Goal: Task Accomplishment & Management: Manage account settings

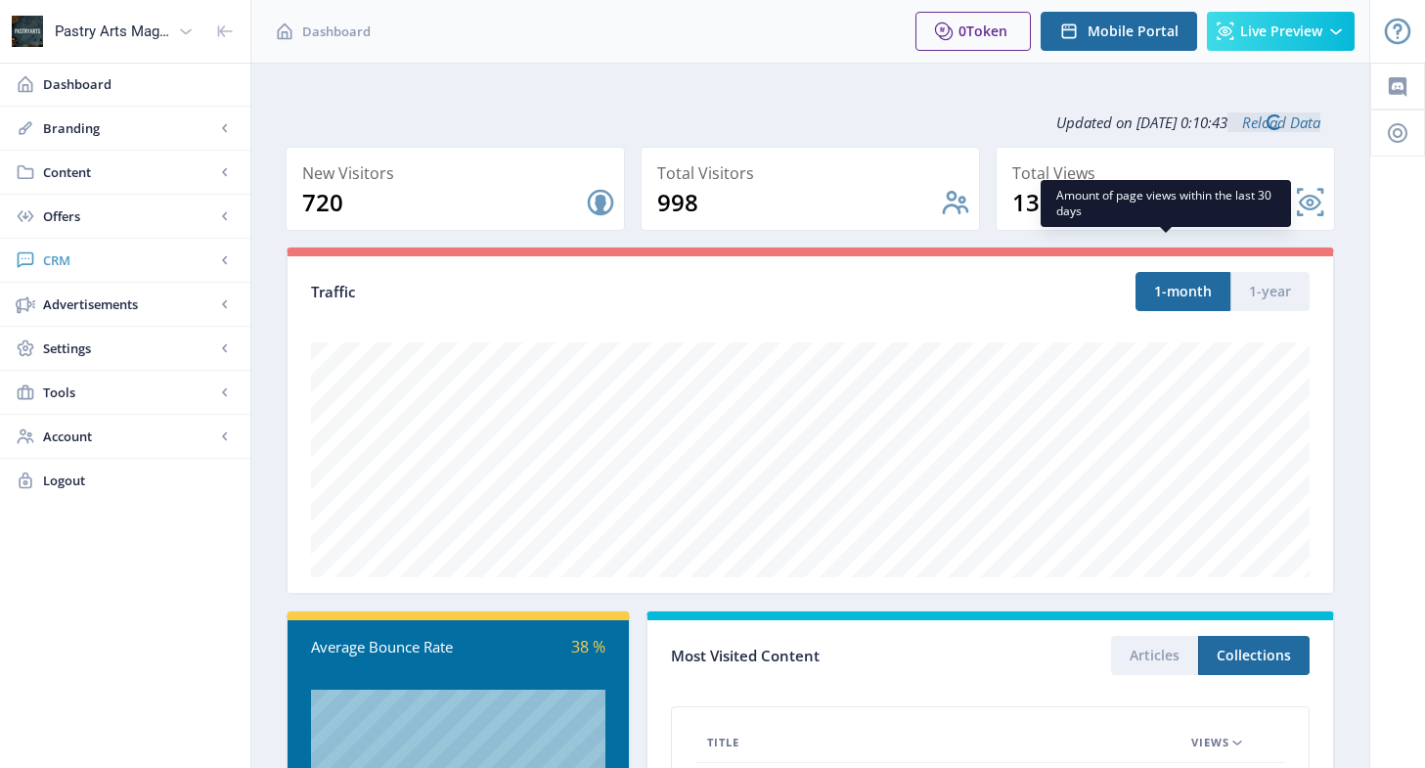
click at [96, 263] on span "CRM" at bounding box center [129, 260] width 172 height 20
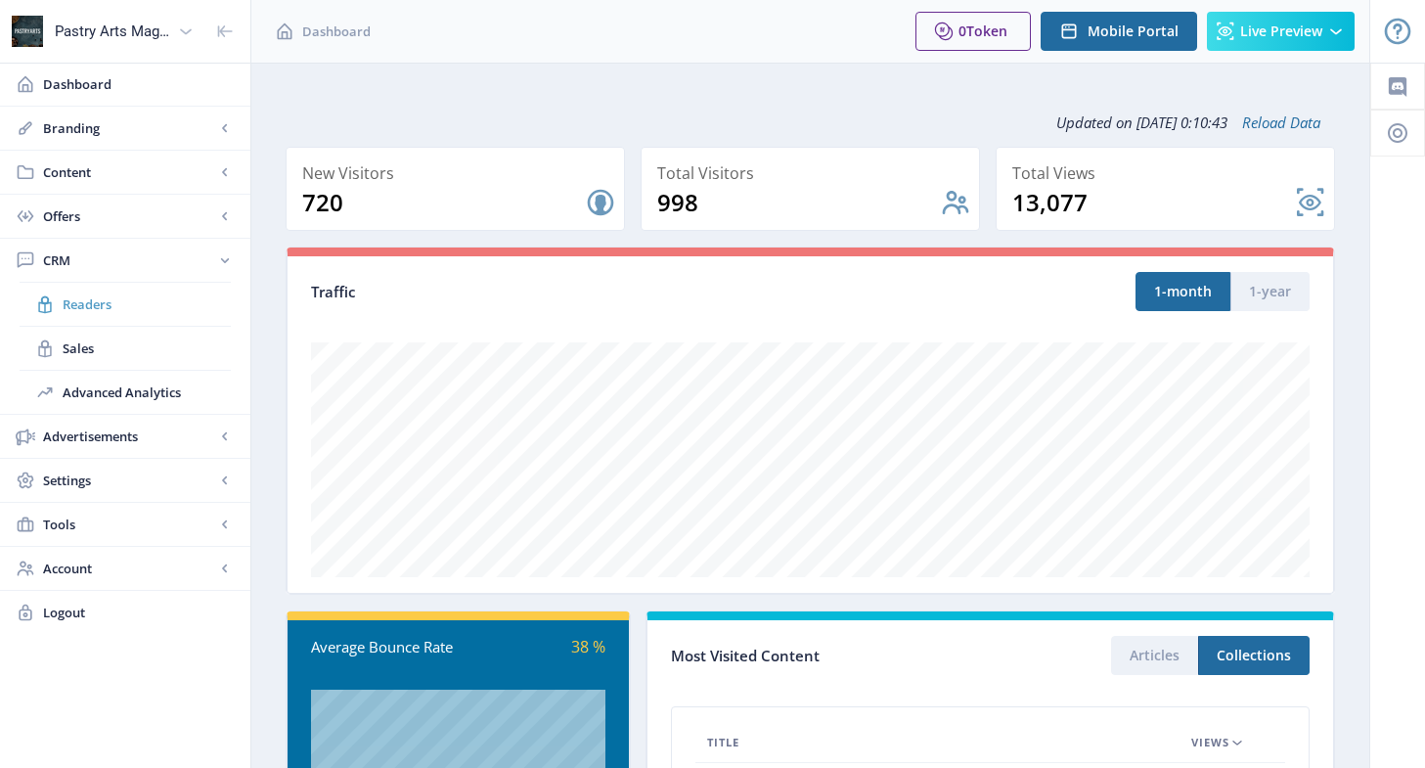
click at [90, 305] on span "Readers" at bounding box center [147, 304] width 168 height 20
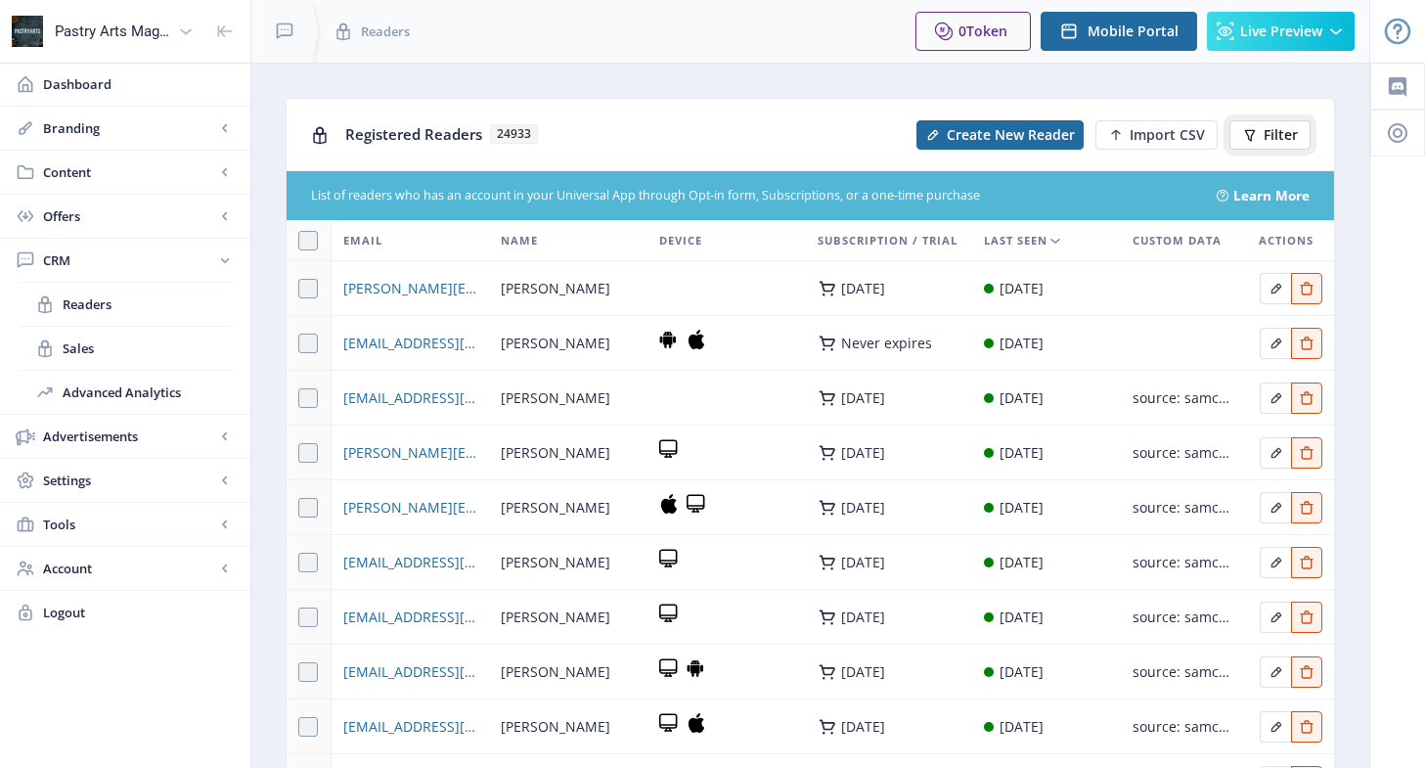
click at [1297, 122] on button "Filter" at bounding box center [1269, 134] width 81 height 29
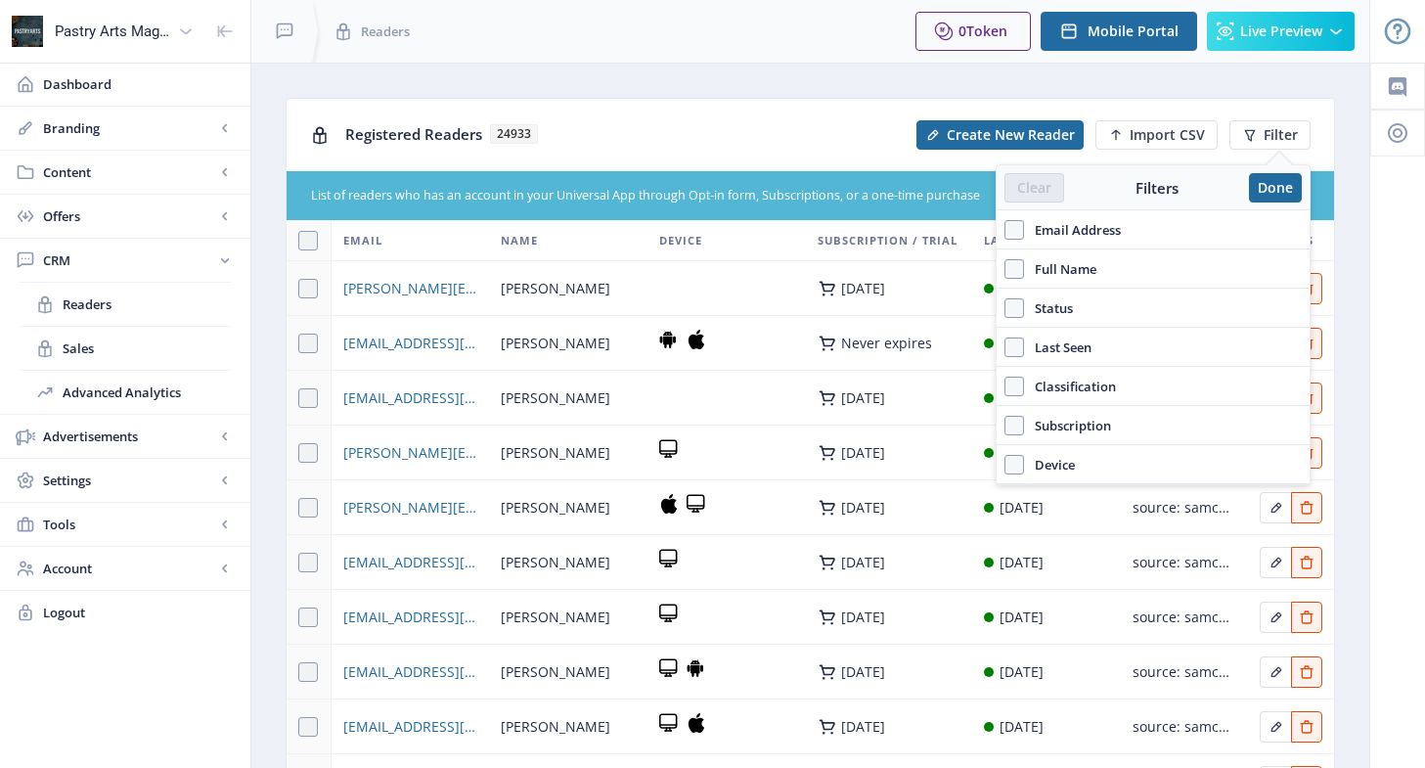
click at [1093, 233] on span "Email Address" at bounding box center [1072, 229] width 97 height 23
click at [1005, 230] on input "Email Address" at bounding box center [1004, 229] width 1 height 1
checkbox input "true"
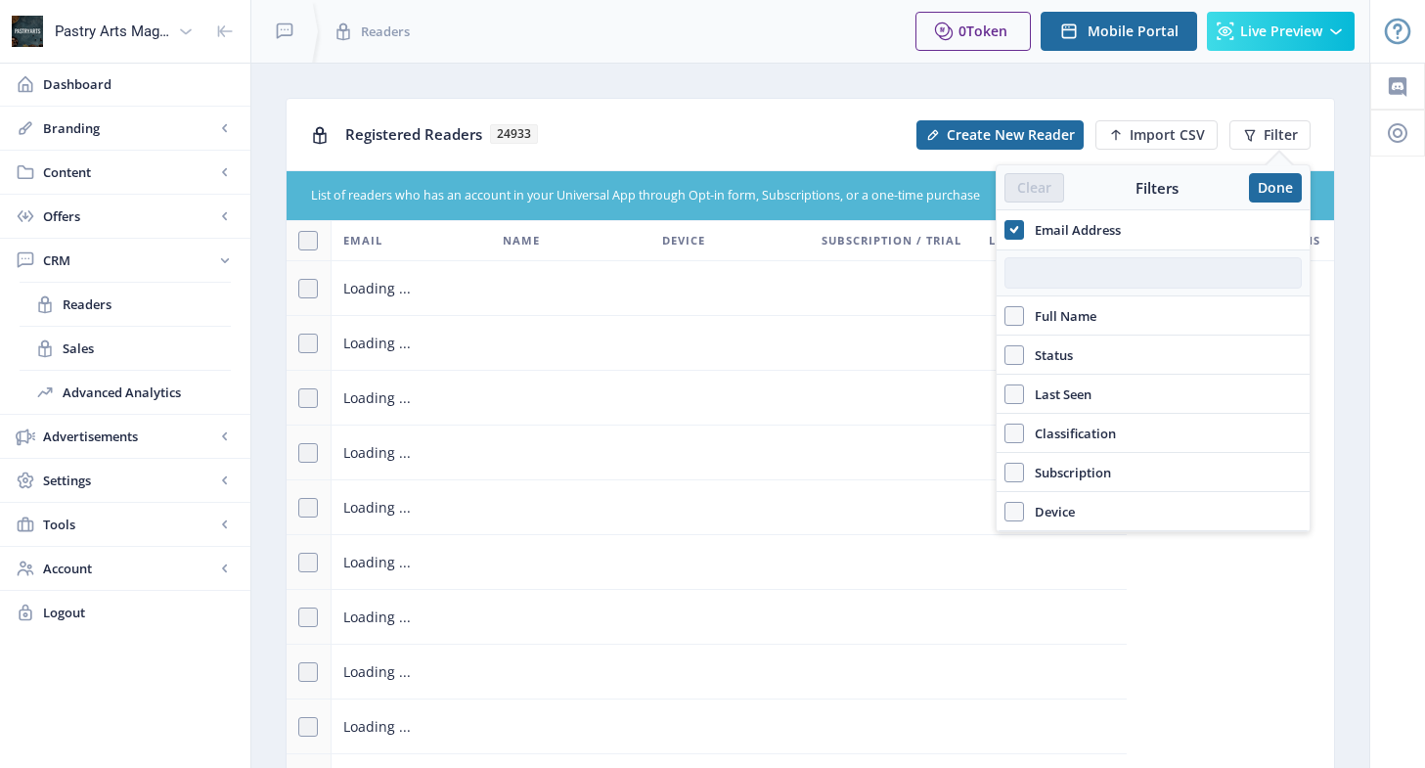
click at [1092, 274] on input "text" at bounding box center [1152, 272] width 297 height 31
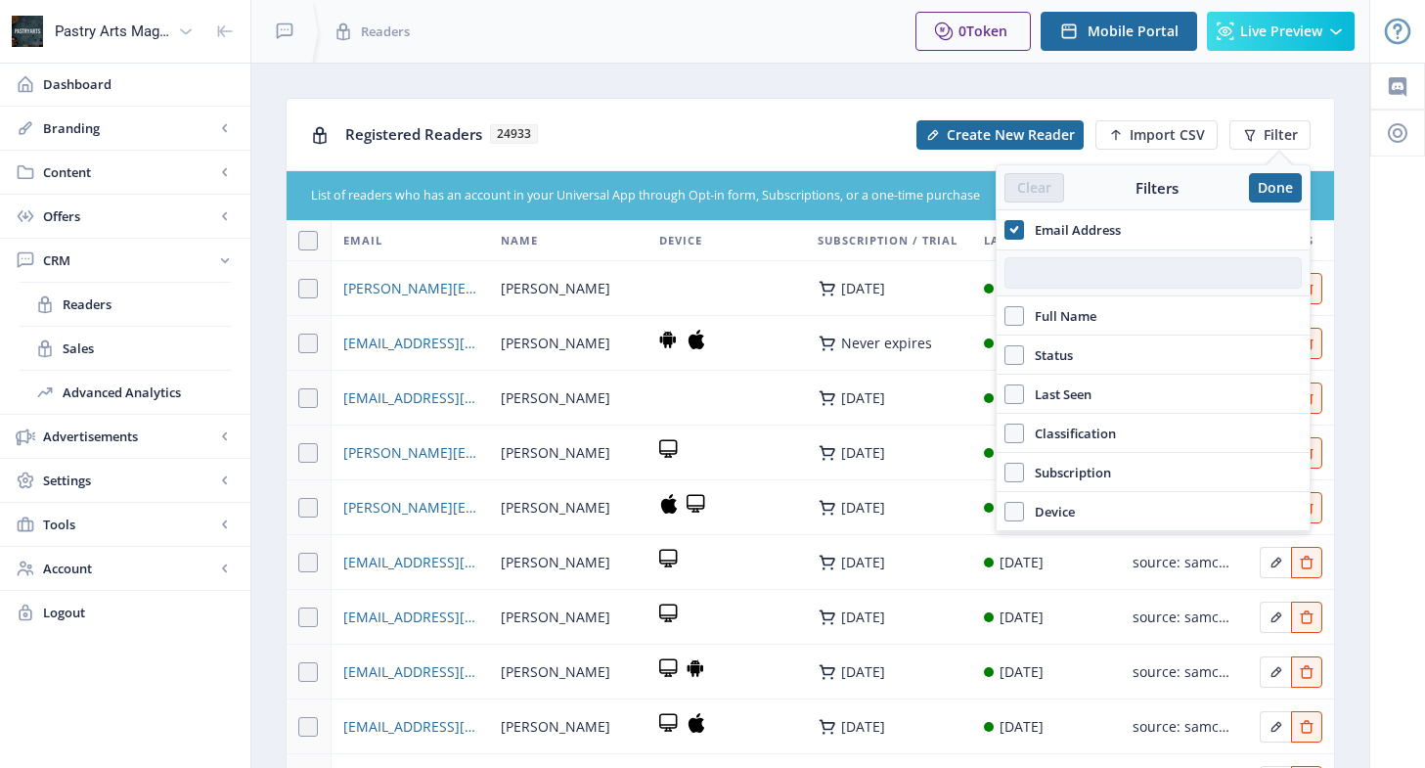
paste input "[EMAIL_ADDRESS][DOMAIN_NAME]"
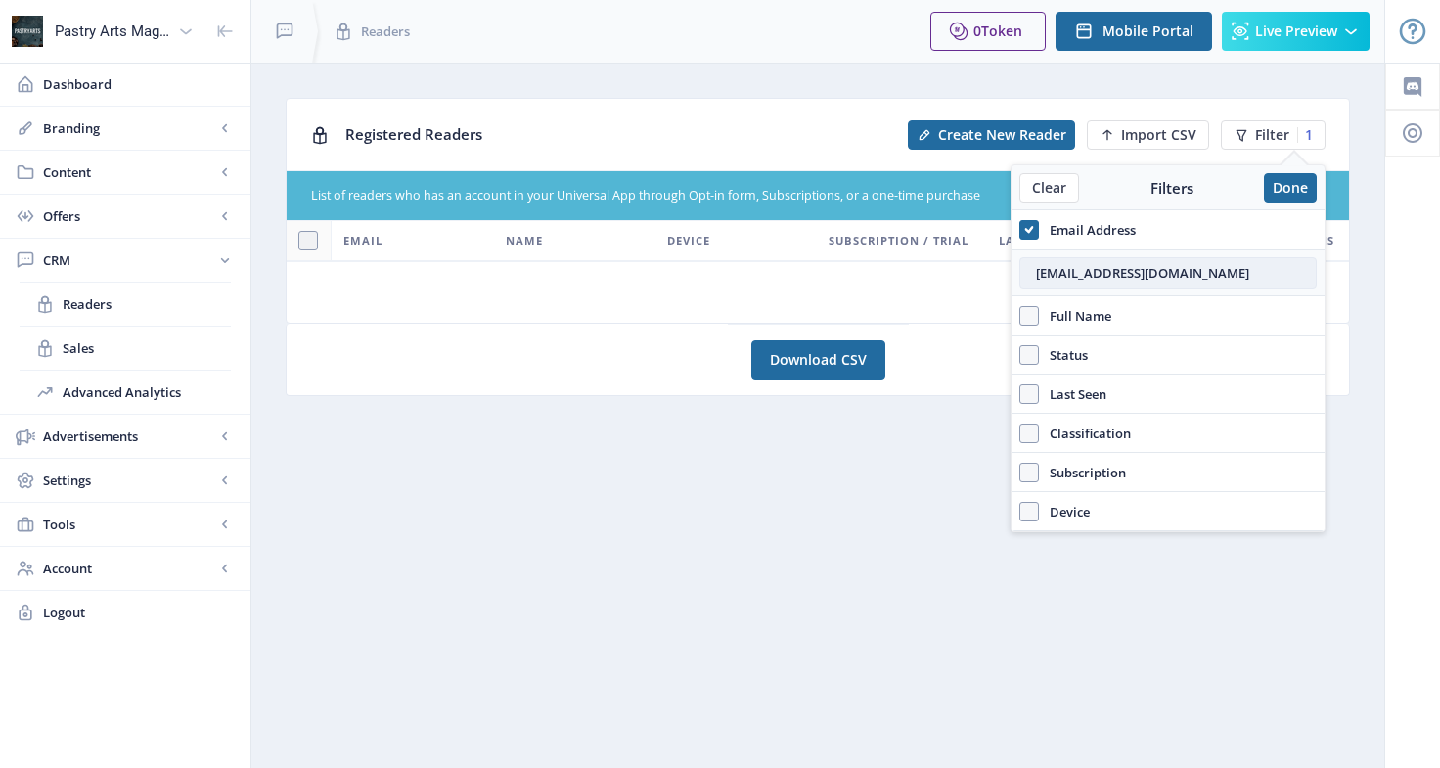
click at [1034, 268] on input "[EMAIL_ADDRESS][DOMAIN_NAME]" at bounding box center [1167, 272] width 297 height 31
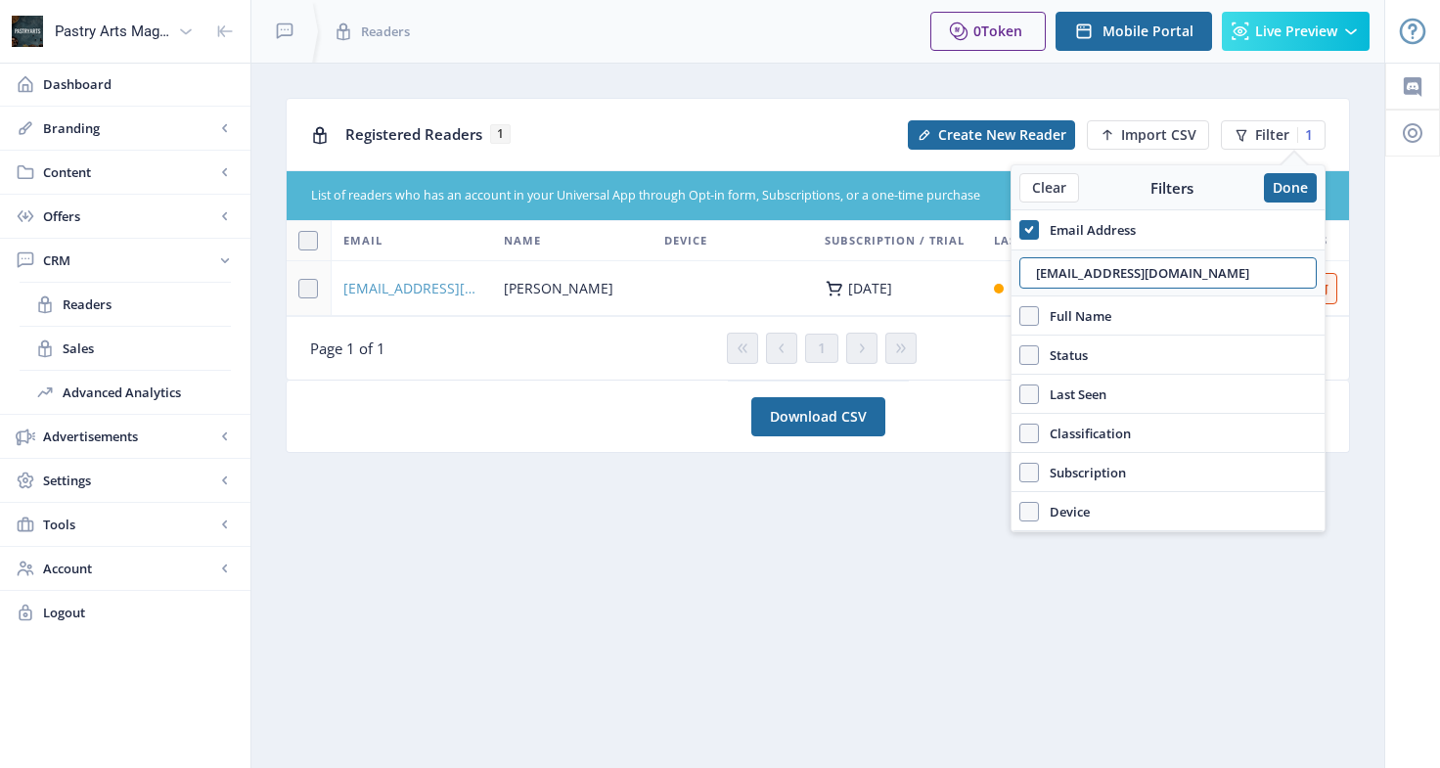
type input "[EMAIL_ADDRESS][DOMAIN_NAME]"
click at [389, 295] on span "[EMAIL_ADDRESS][DOMAIN_NAME]" at bounding box center [411, 288] width 137 height 23
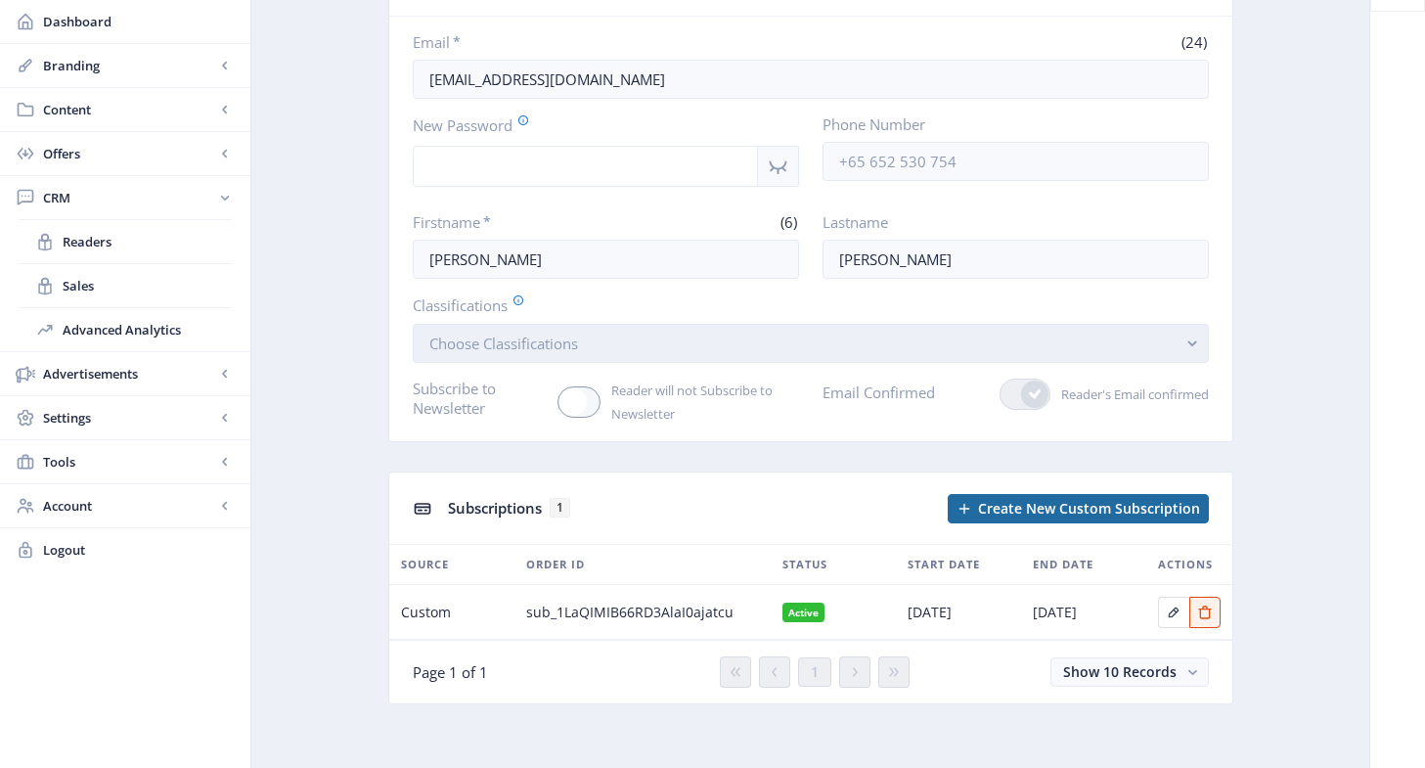
scroll to position [150, 0]
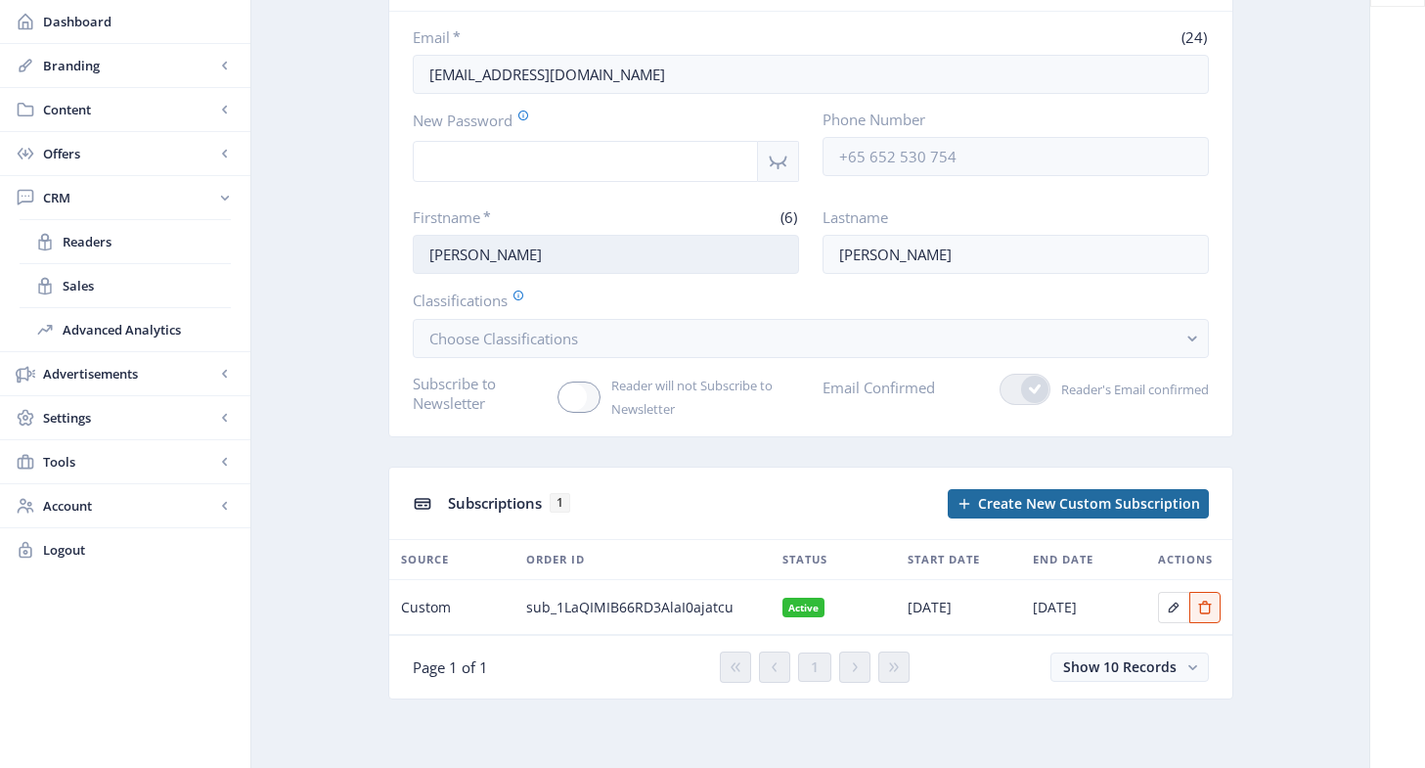
drag, startPoint x: 475, startPoint y: 248, endPoint x: 413, endPoint y: 250, distance: 62.6
click at [413, 250] on input "[PERSON_NAME]" at bounding box center [606, 254] width 386 height 39
drag, startPoint x: 890, startPoint y: 260, endPoint x: 805, endPoint y: 261, distance: 85.1
click at [805, 261] on div "Firstname * (6) [PERSON_NAME] Lastname [PERSON_NAME]" at bounding box center [811, 240] width 796 height 67
drag, startPoint x: 645, startPoint y: 80, endPoint x: 402, endPoint y: 65, distance: 243.1
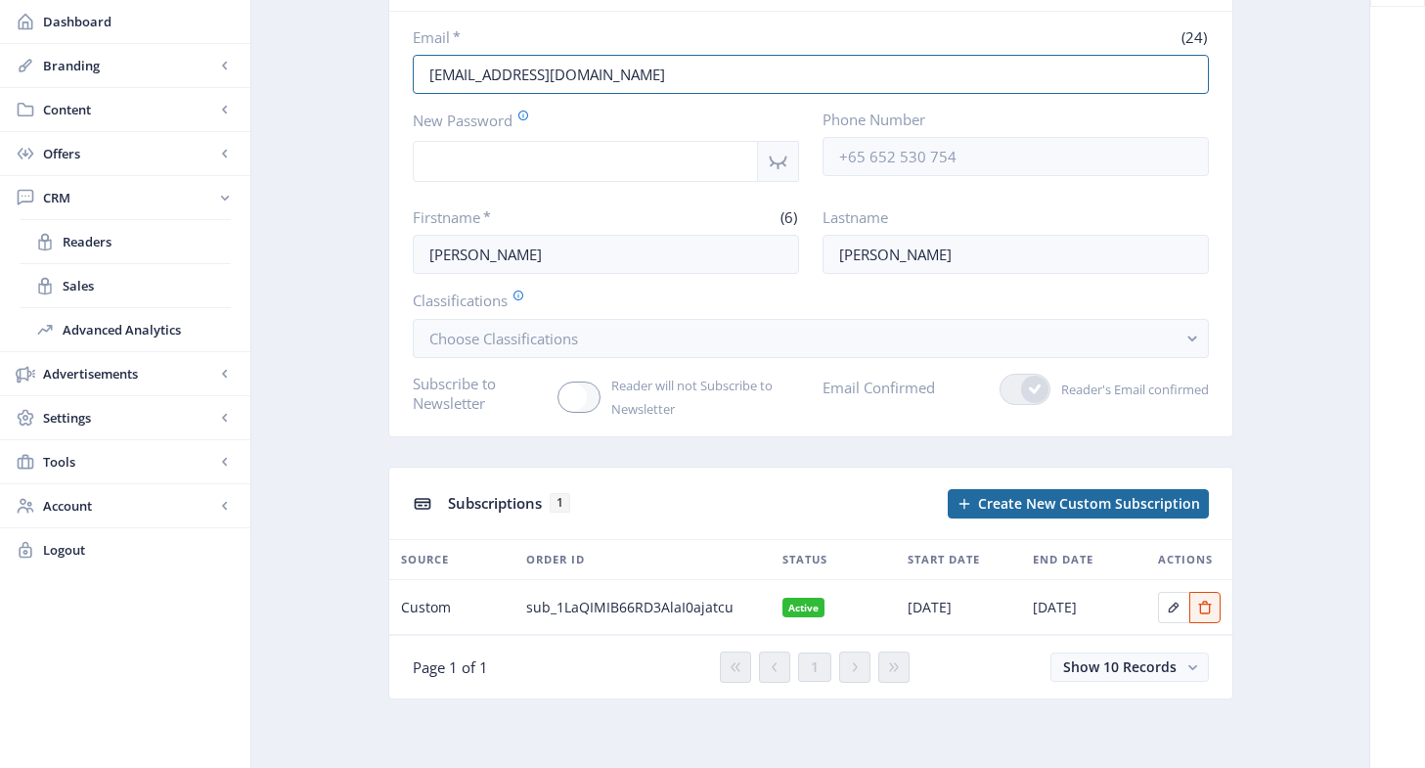
click at [402, 65] on nb-card-body "Email * (24) [EMAIL_ADDRESS][DOMAIN_NAME] New Password Phone Number Firstname *…" at bounding box center [810, 224] width 843 height 424
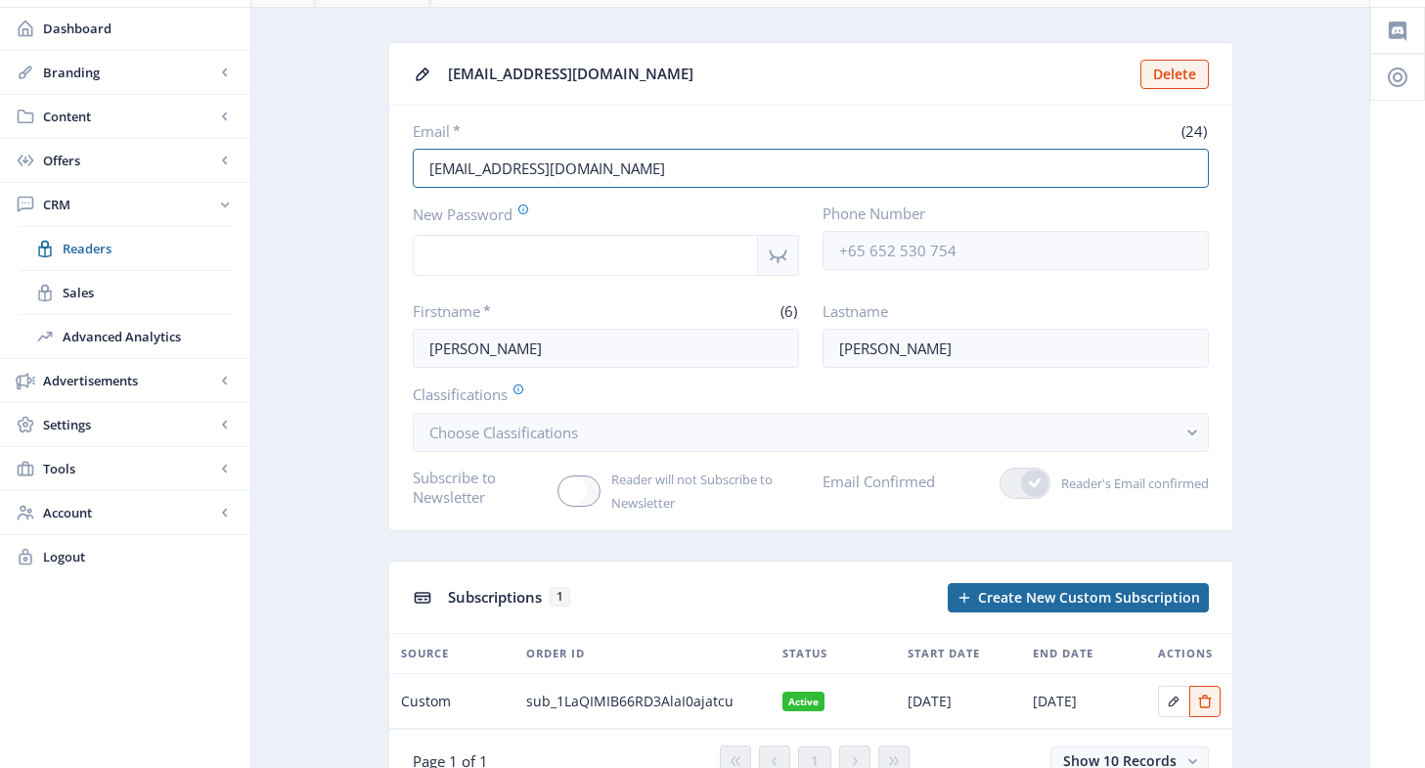
scroll to position [0, 0]
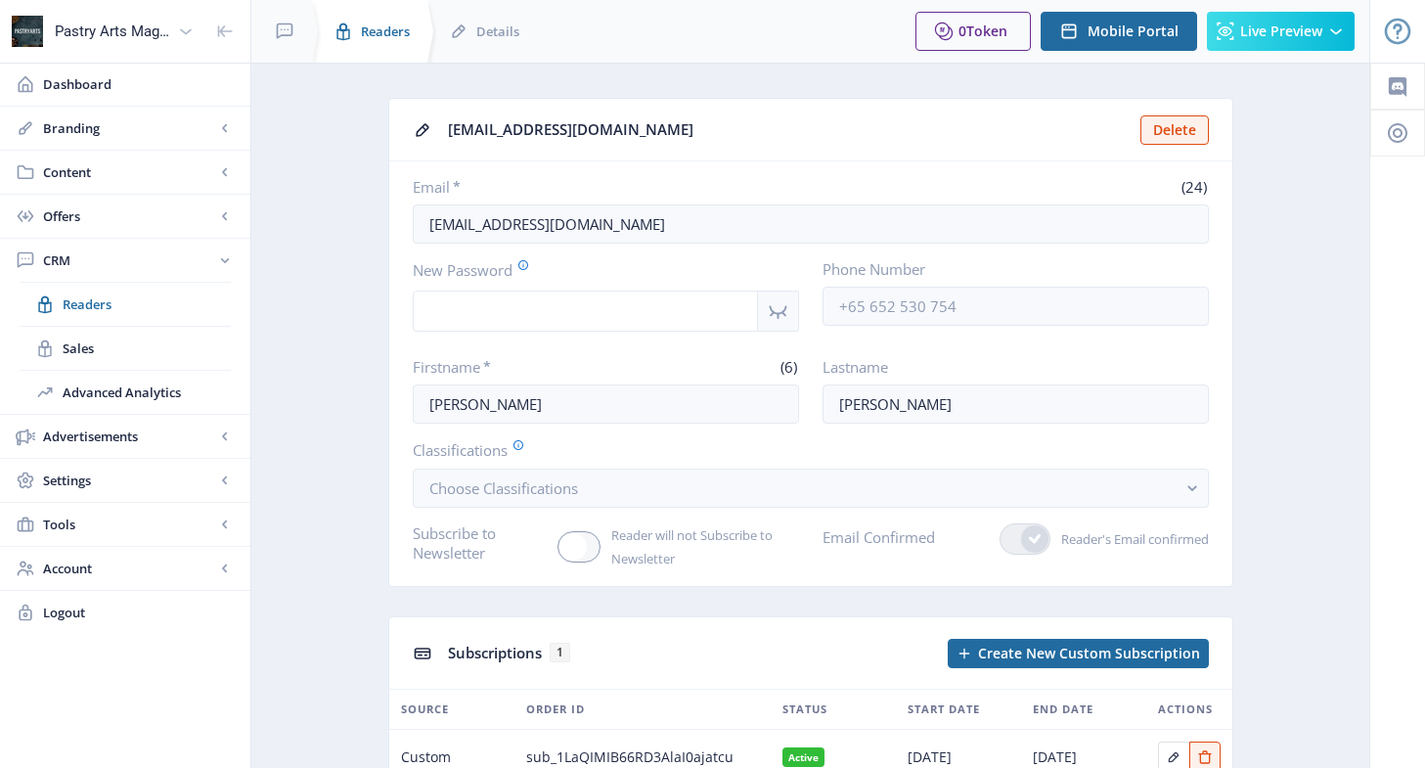
click at [360, 33] on div "Readers" at bounding box center [367, 31] width 115 height 63
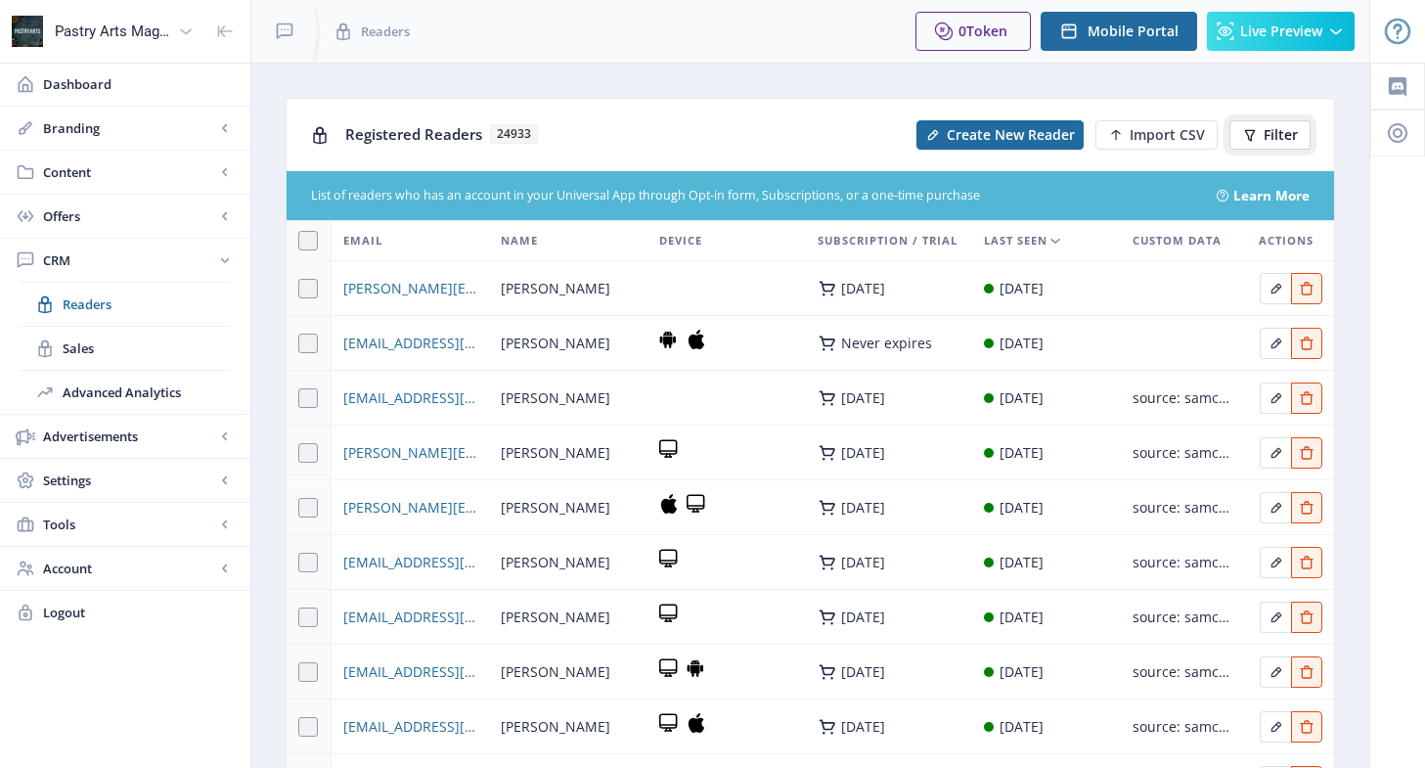
click at [1249, 135] on icon at bounding box center [1250, 135] width 16 height 16
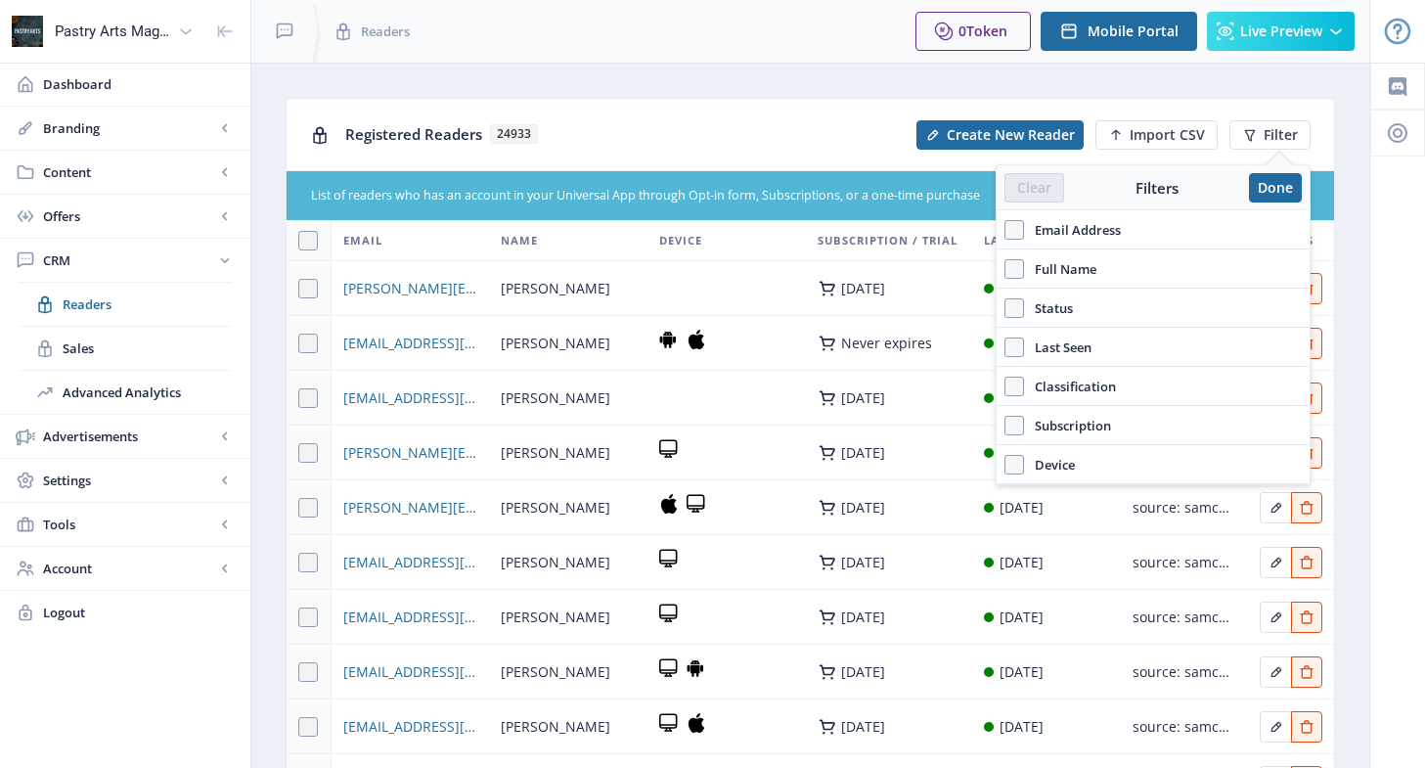
click at [1090, 225] on span "Email Address" at bounding box center [1072, 229] width 97 height 23
click at [1005, 229] on input "Email Address" at bounding box center [1004, 229] width 1 height 1
checkbox input "true"
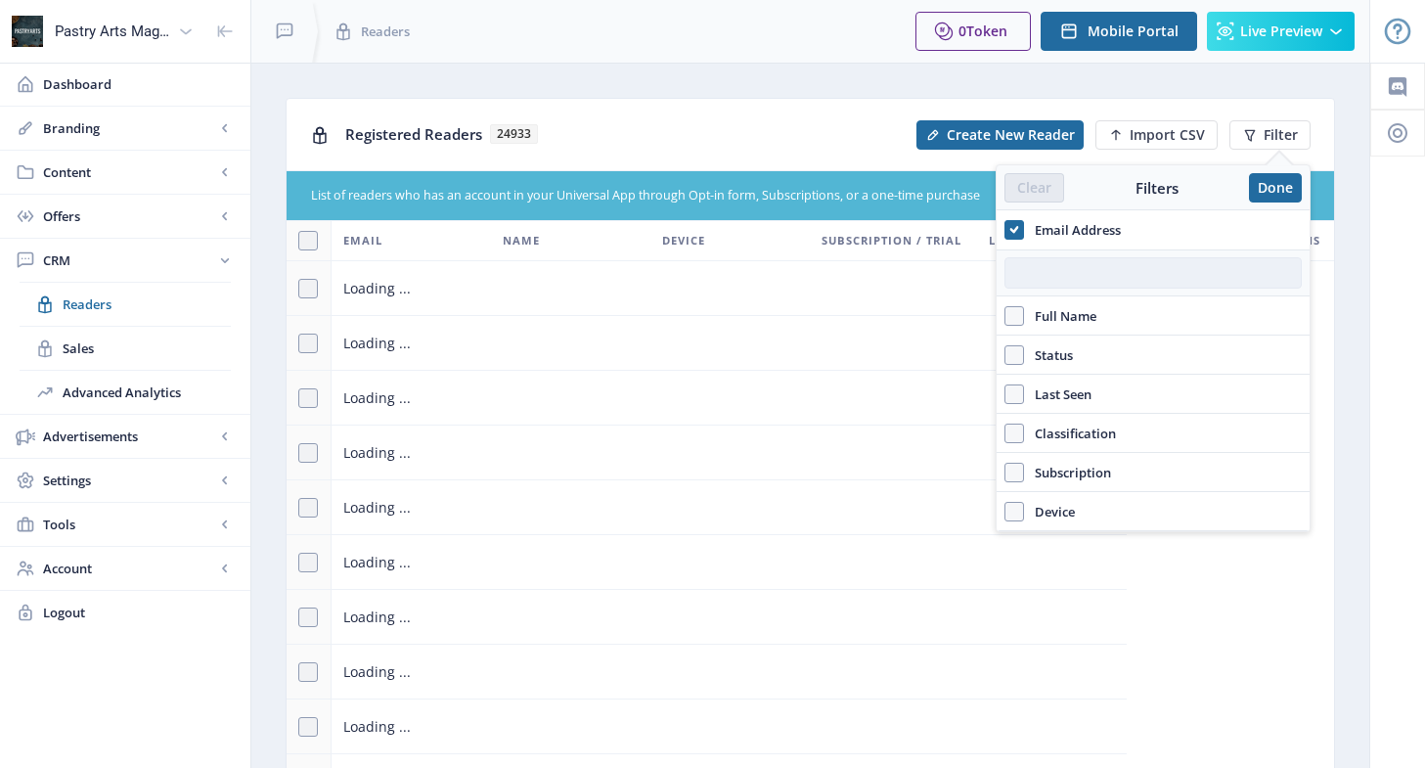
click at [1077, 269] on input "text" at bounding box center [1152, 272] width 297 height 31
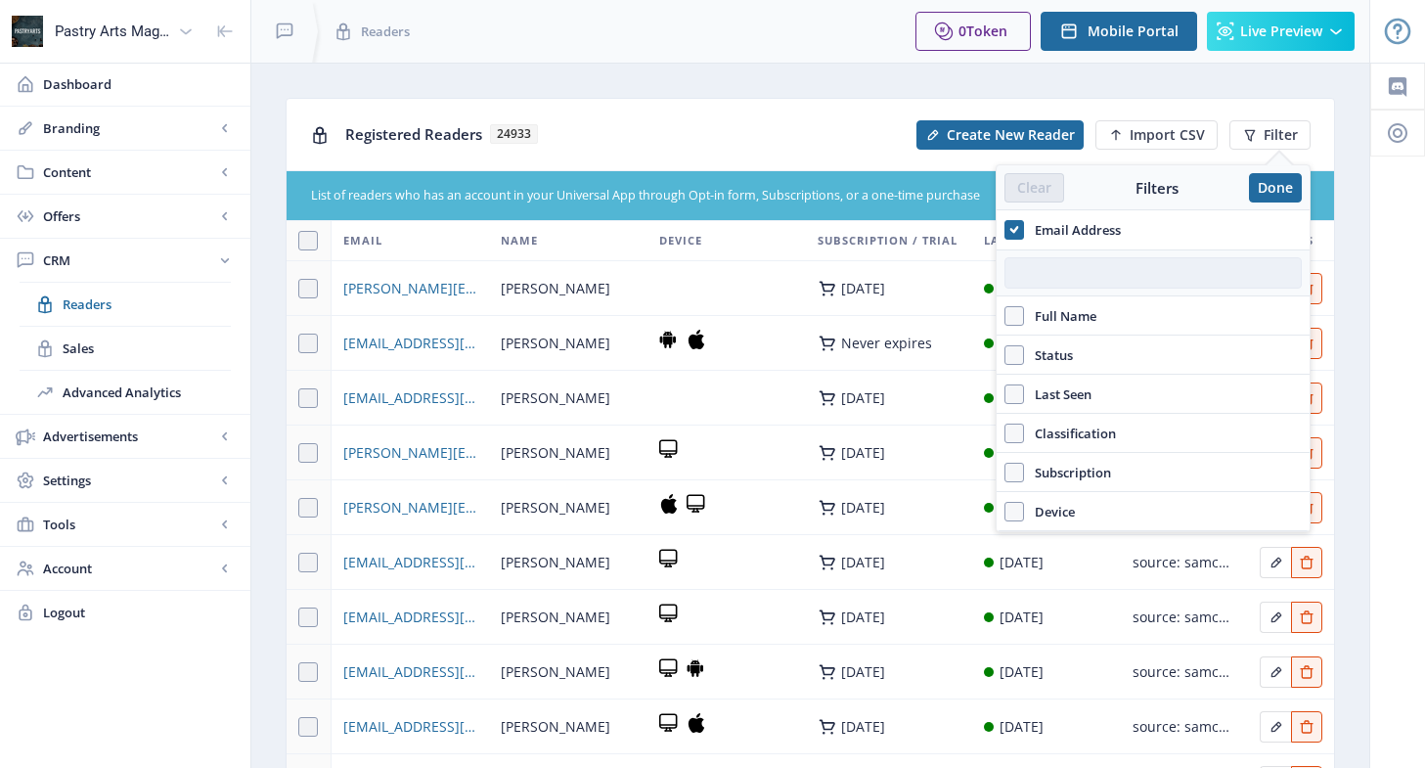
paste input "[EMAIL_ADDRESS][DOMAIN_NAME]"
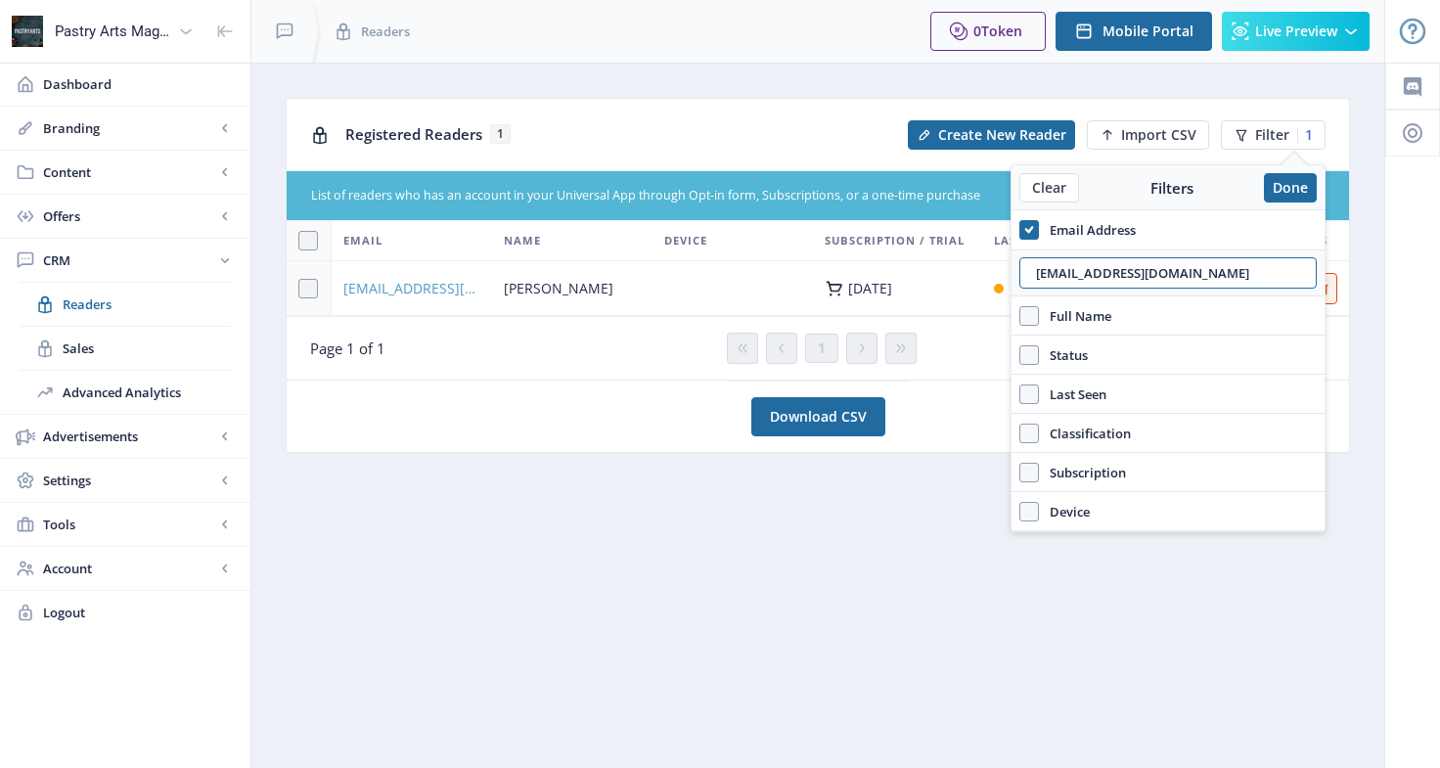
type input "[EMAIL_ADDRESS][DOMAIN_NAME]"
click at [444, 287] on span "[EMAIL_ADDRESS][DOMAIN_NAME]" at bounding box center [411, 288] width 137 height 23
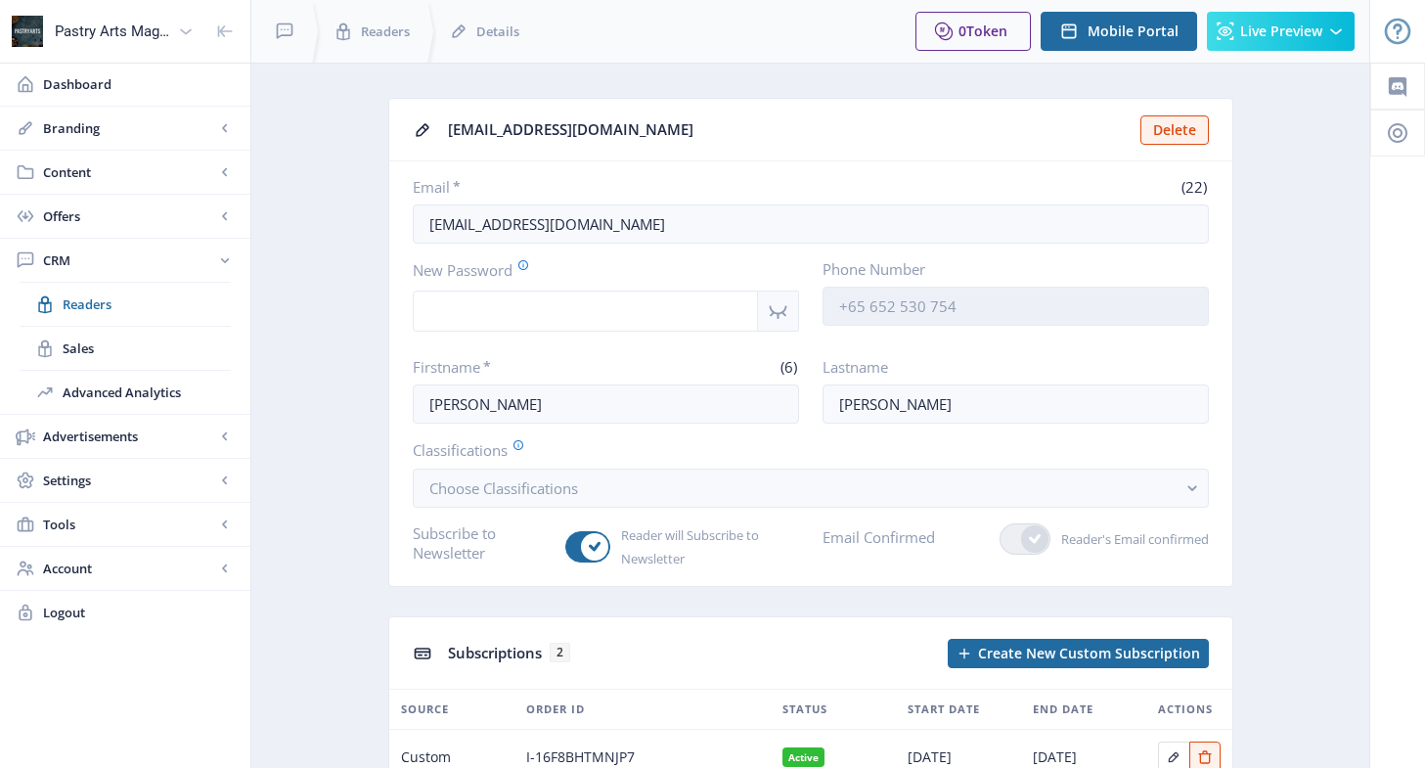
scroll to position [196, 0]
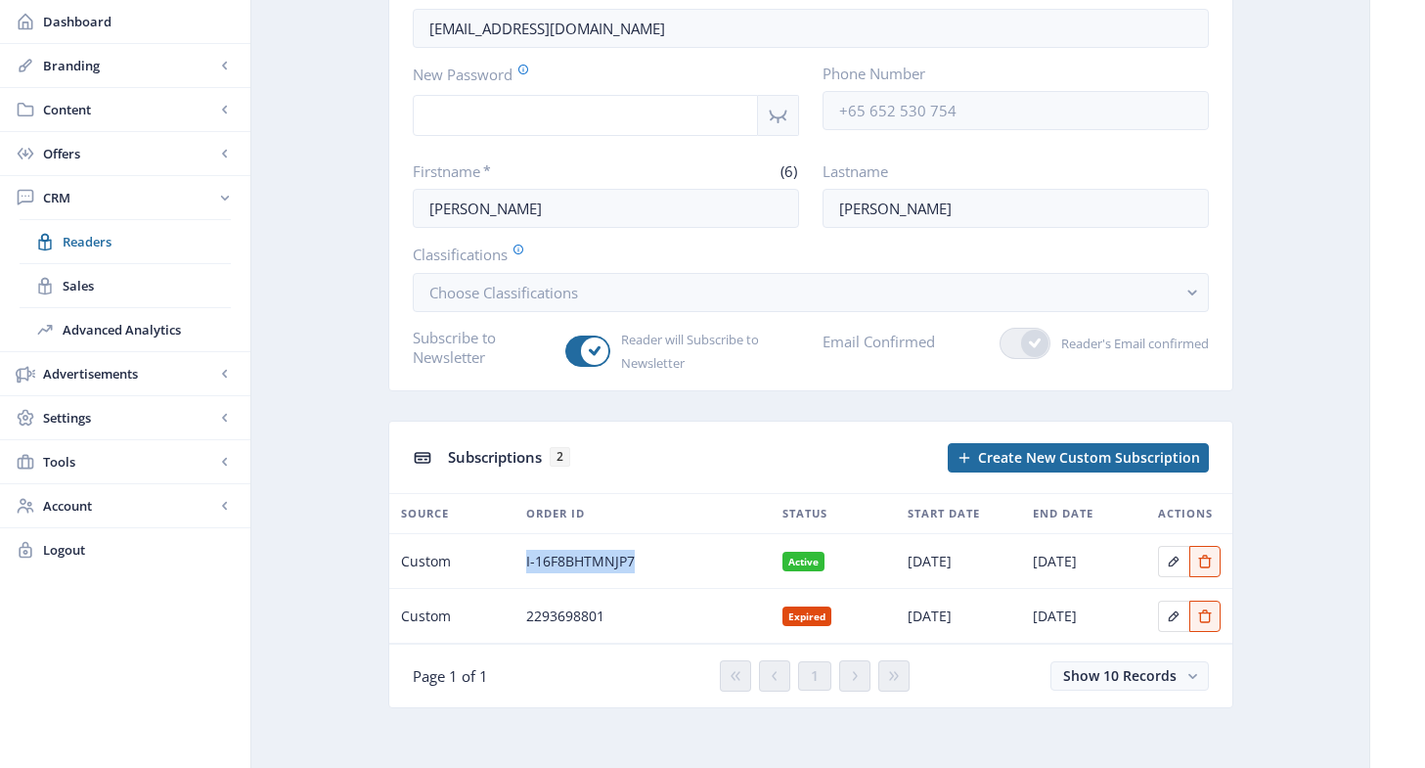
drag, startPoint x: 645, startPoint y: 566, endPoint x: 518, endPoint y: 566, distance: 126.2
click at [518, 566] on td "I-16F8BHTMNJP7" at bounding box center [642, 561] width 256 height 55
copy span "I-16F8BHTMNJP7"
drag, startPoint x: 507, startPoint y: 202, endPoint x: 426, endPoint y: 200, distance: 80.3
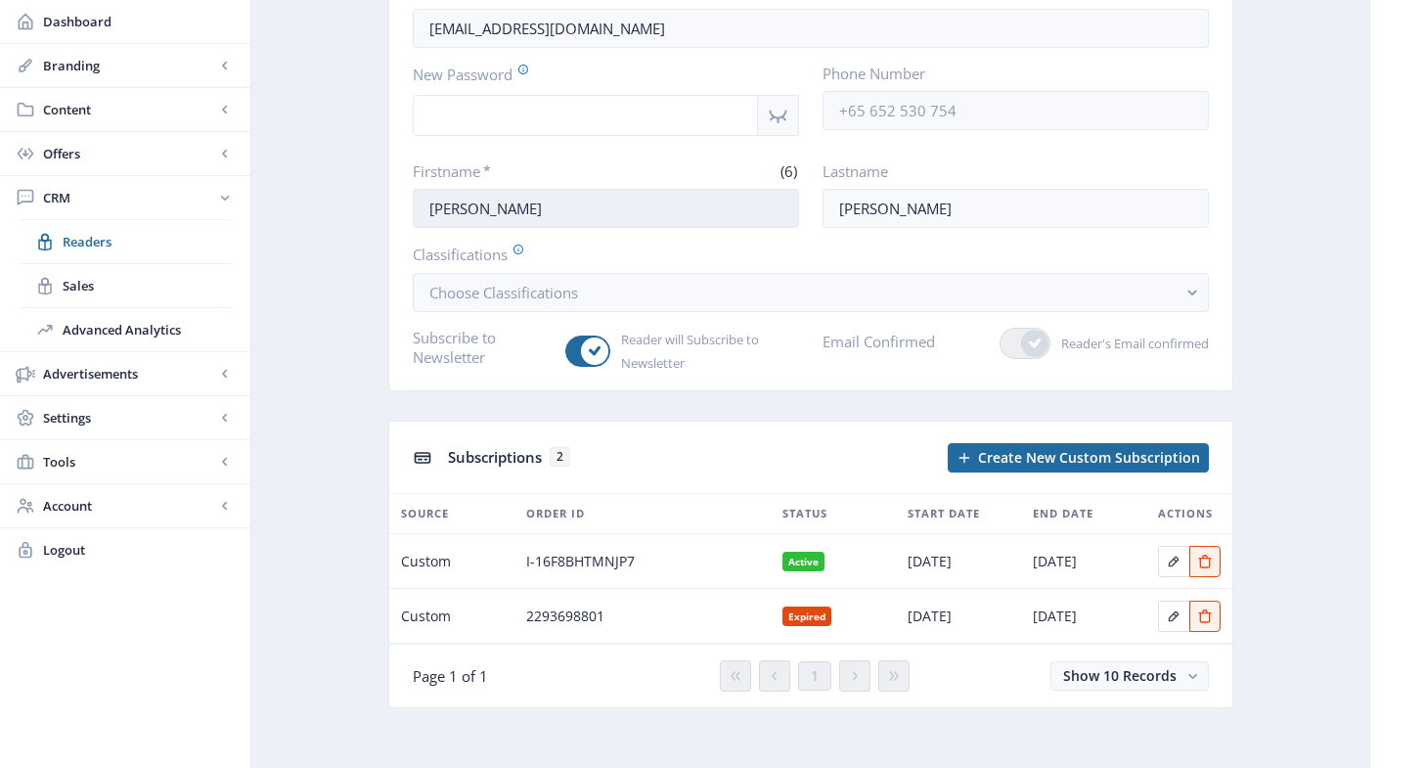
click at [379, 201] on app-crm-reader "[EMAIL_ADDRESS][DOMAIN_NAME] Delete Email * (22) [EMAIL_ADDRESS][DOMAIN_NAME] N…" at bounding box center [810, 319] width 1049 height 835
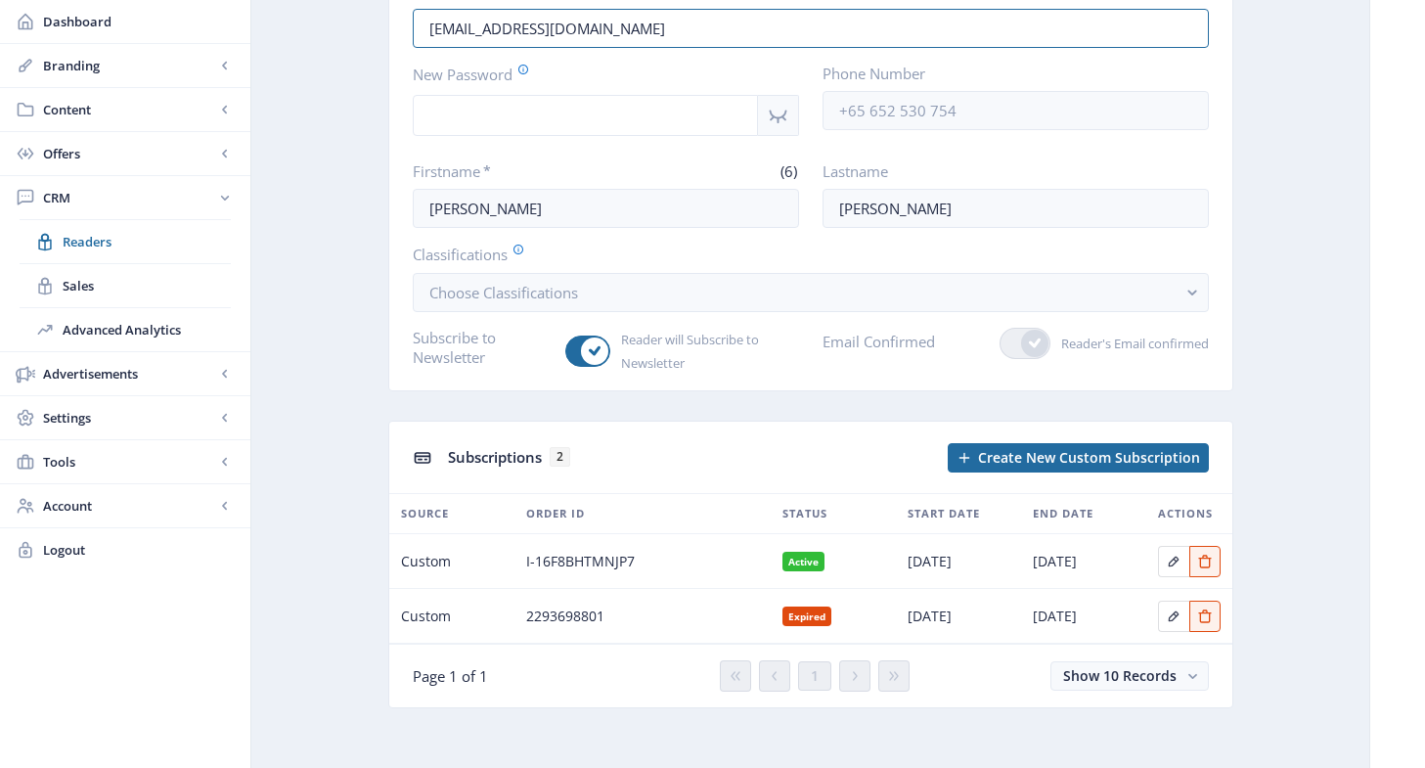
drag, startPoint x: 641, startPoint y: 22, endPoint x: 356, endPoint y: 22, distance: 284.6
click at [276, 10] on nb-layout-column "[EMAIL_ADDRESS][DOMAIN_NAME] Delete Email * (22) [EMAIL_ADDRESS][DOMAIN_NAME] N…" at bounding box center [810, 322] width 1120 height 910
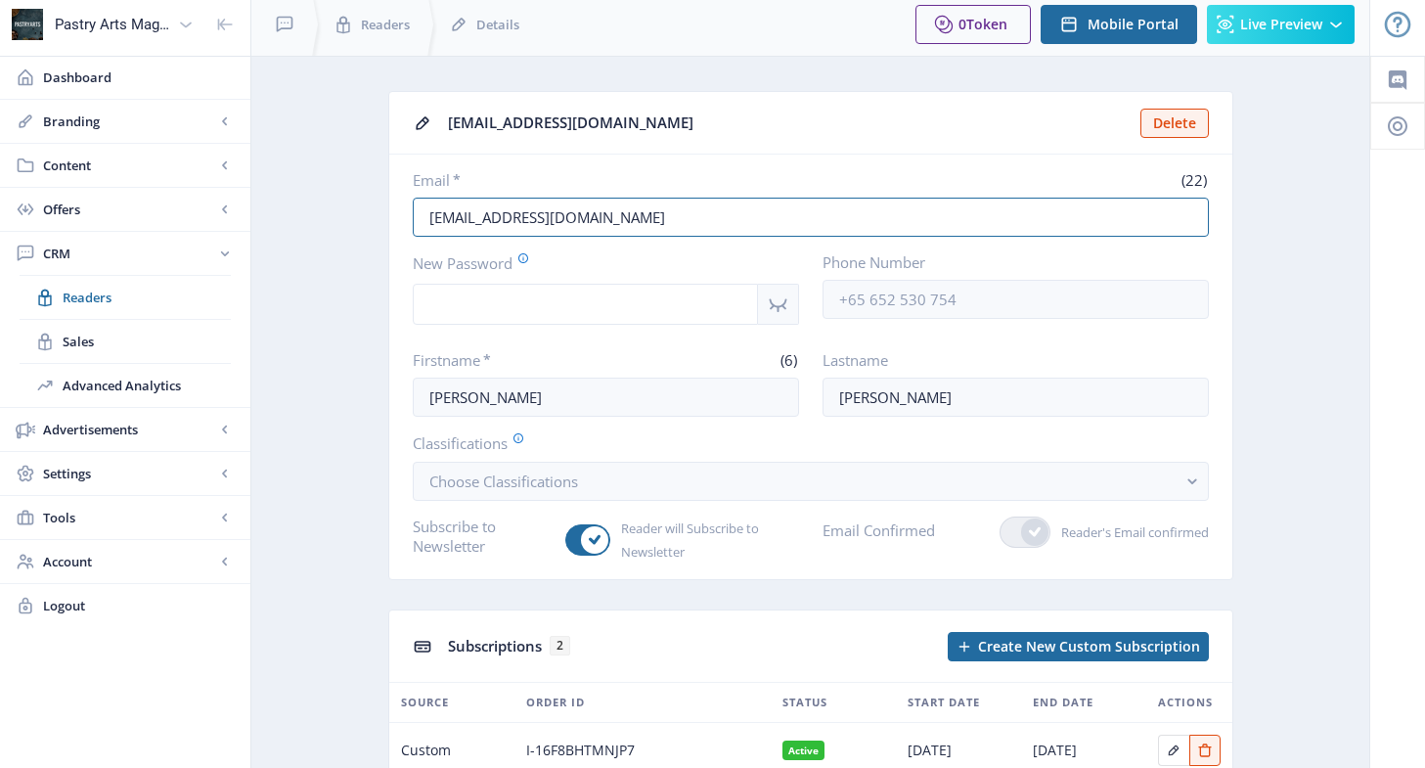
scroll to position [0, 0]
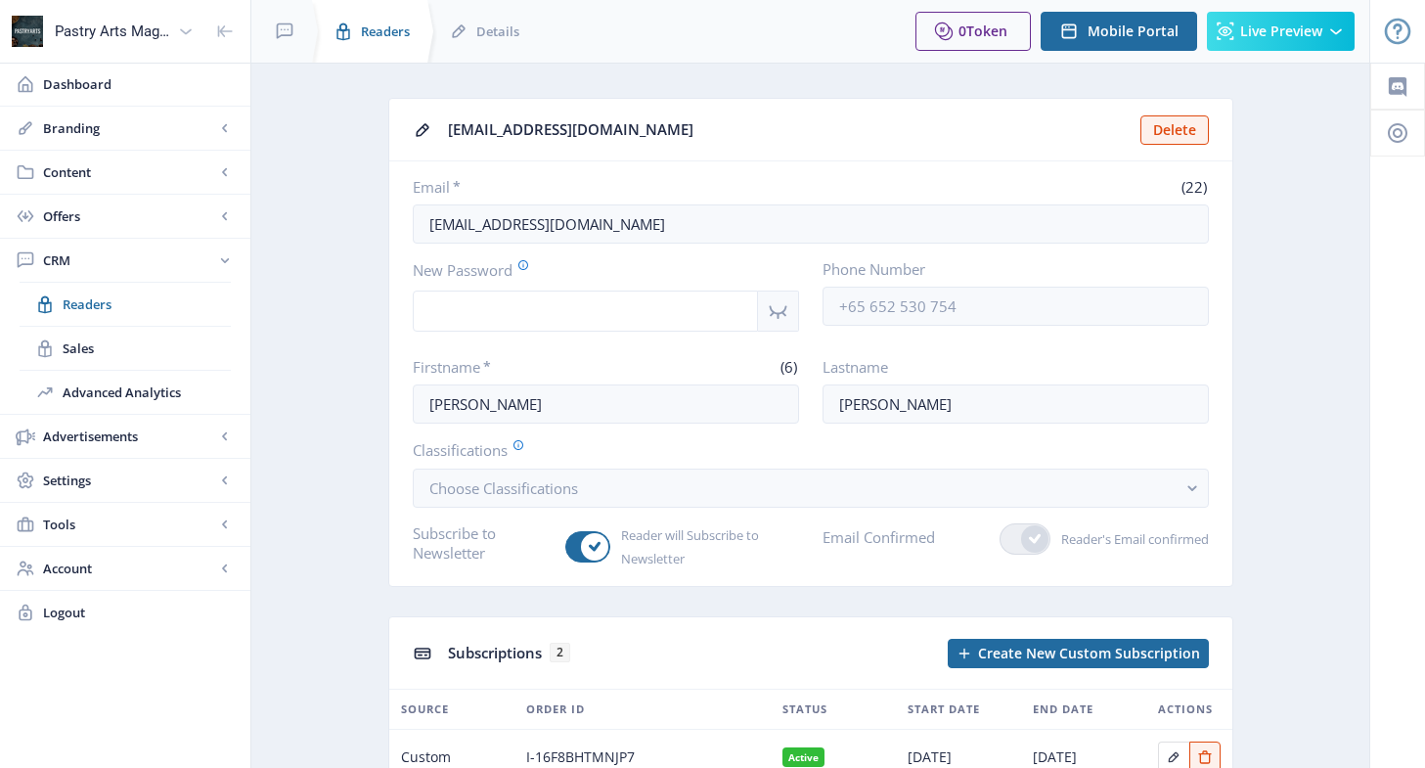
click at [366, 30] on span "Readers" at bounding box center [385, 32] width 49 height 20
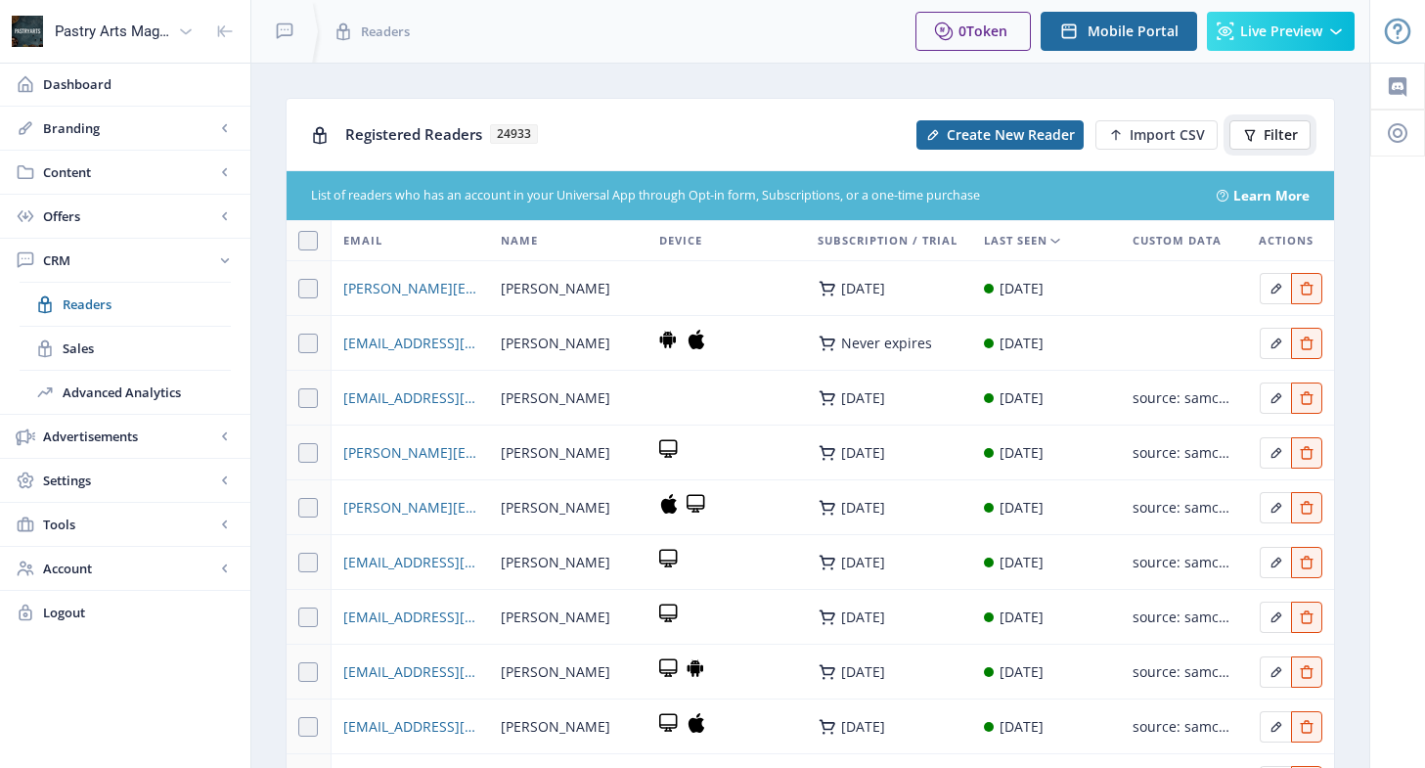
click at [1274, 136] on span "Filter" at bounding box center [1281, 135] width 34 height 16
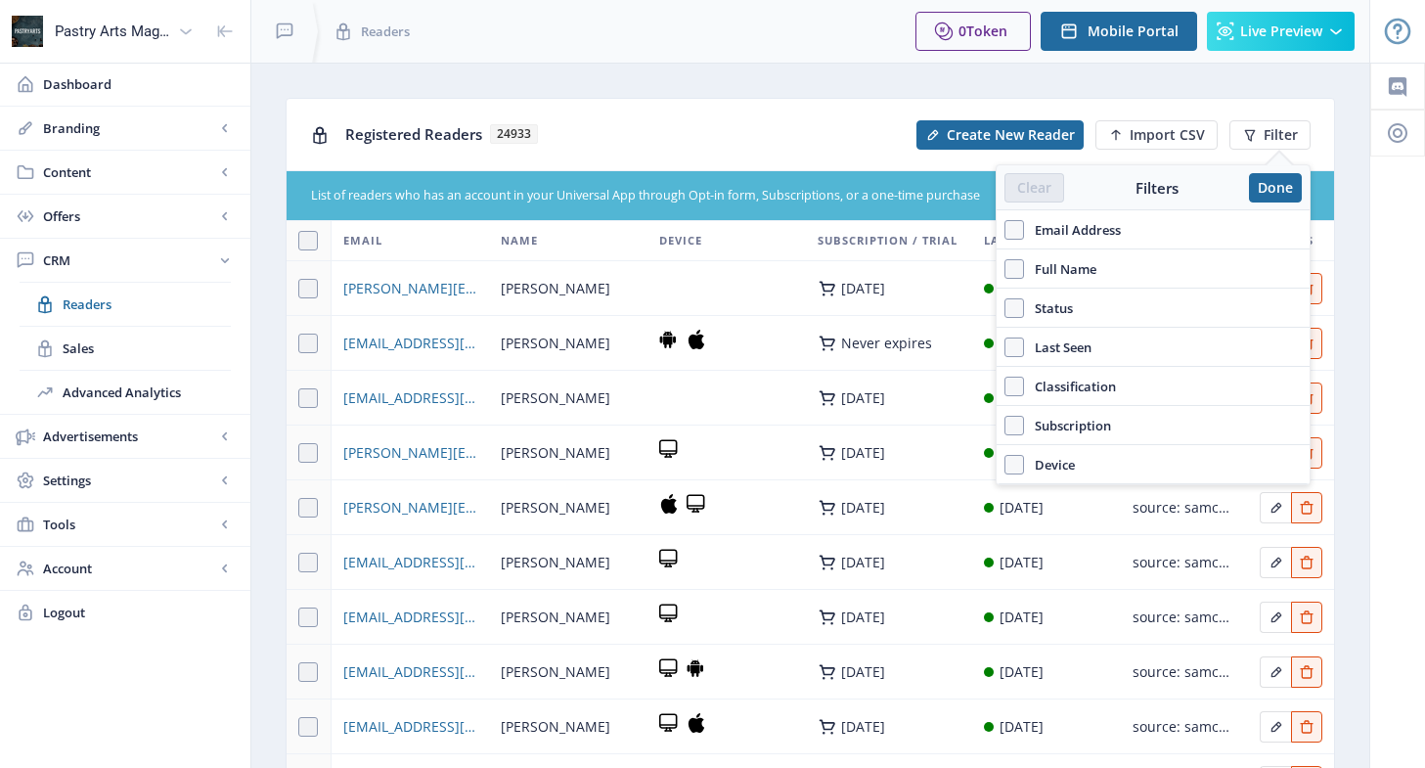
click at [1096, 228] on span "Email Address" at bounding box center [1072, 229] width 97 height 23
click at [1005, 229] on input "Email Address" at bounding box center [1004, 229] width 1 height 1
checkbox input "true"
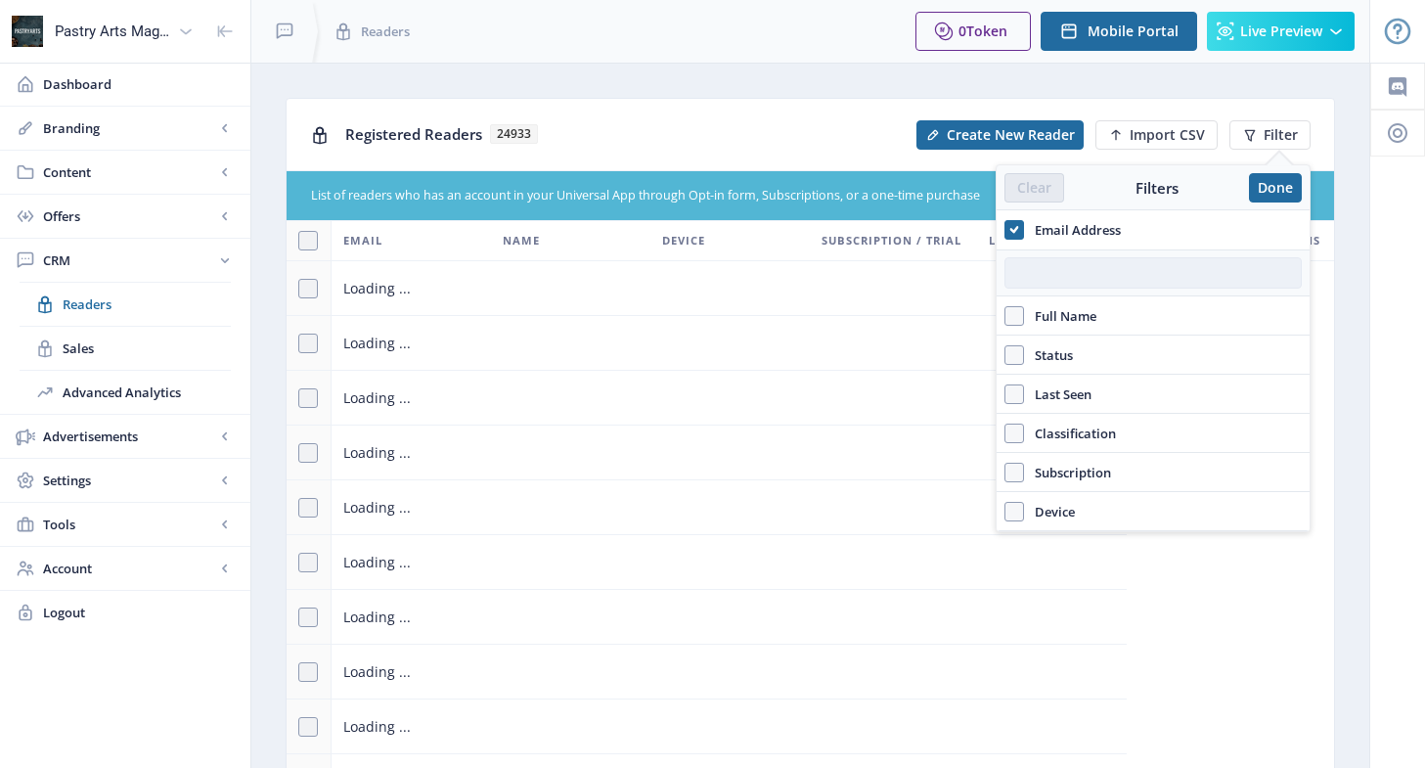
click at [1061, 277] on input "text" at bounding box center [1152, 272] width 297 height 31
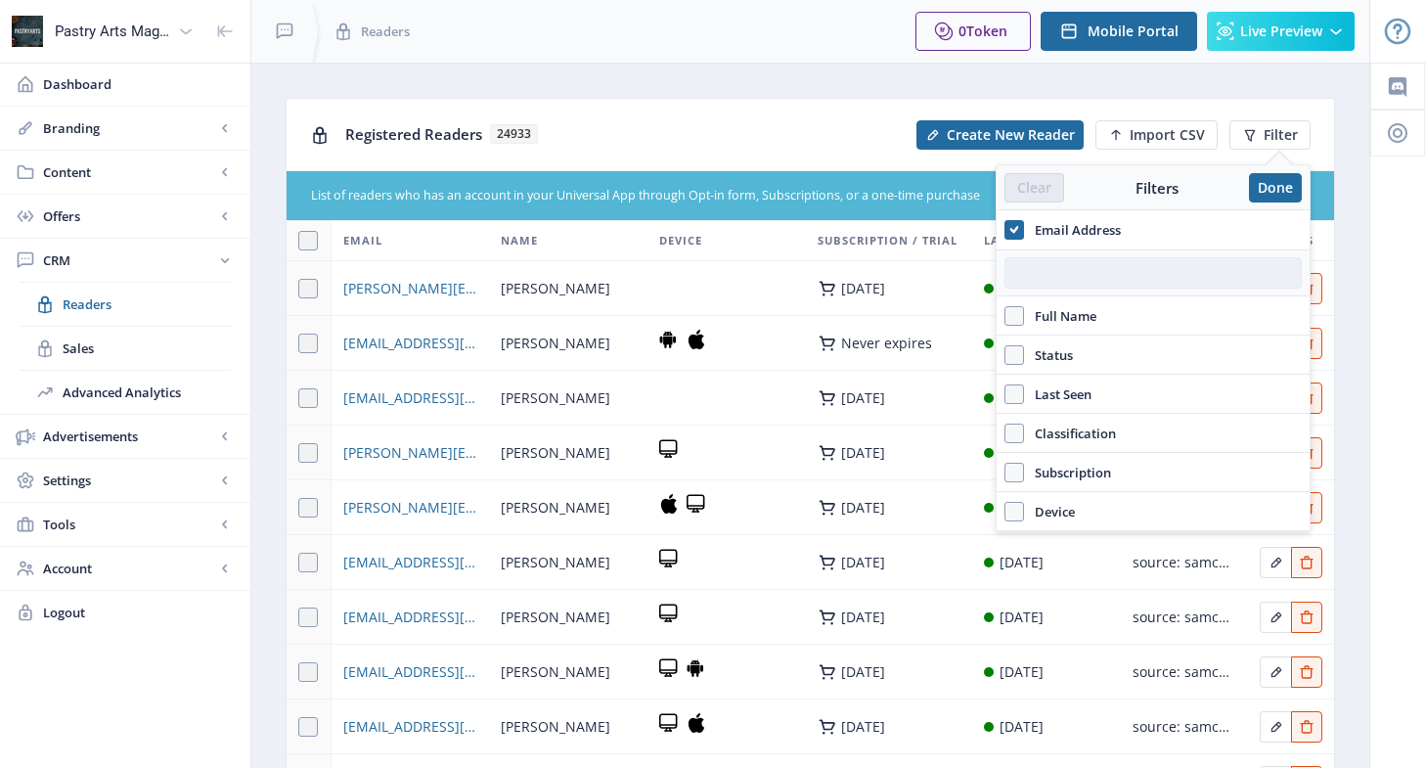
paste input "[EMAIL_ADDRESS][DOMAIN_NAME]"
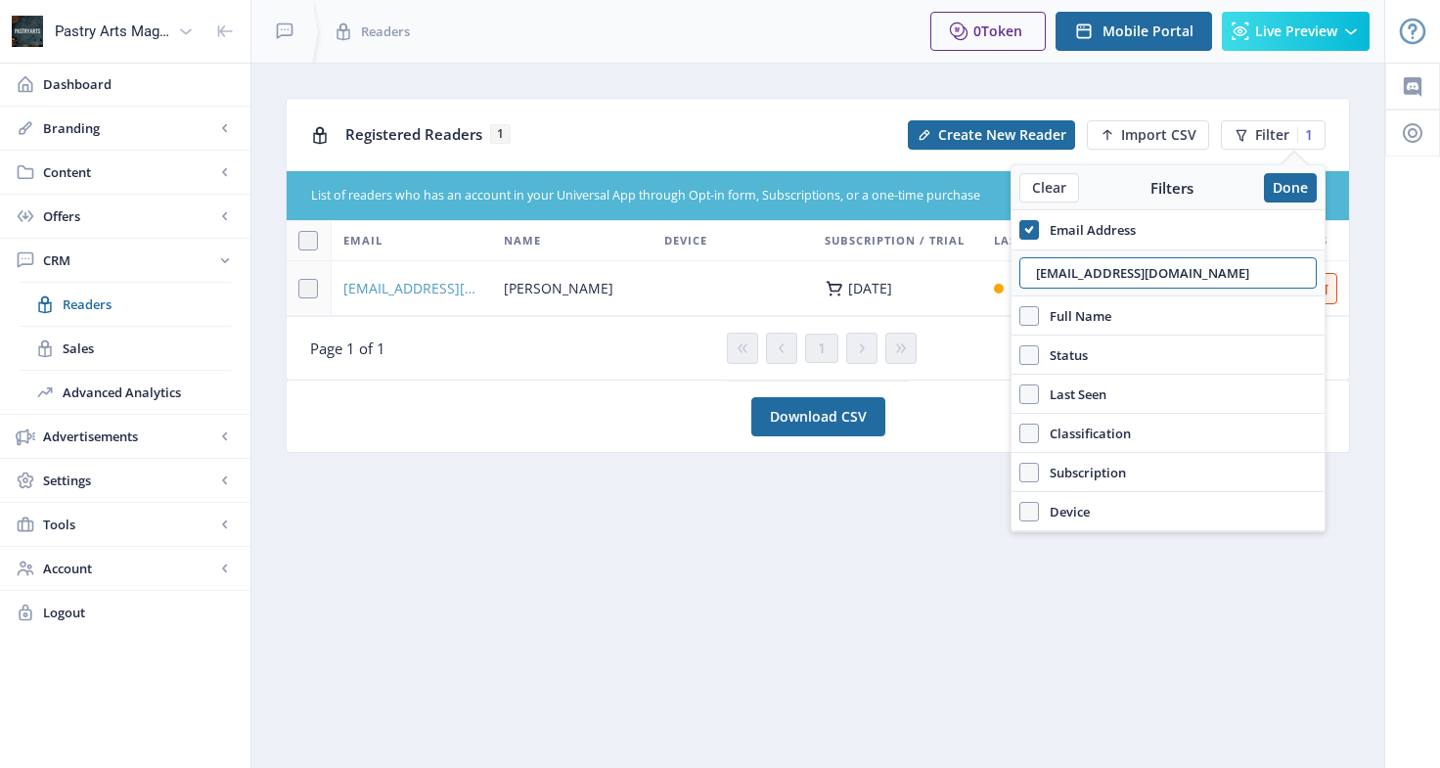
type input "[EMAIL_ADDRESS][DOMAIN_NAME]"
click at [445, 286] on span "[EMAIL_ADDRESS][DOMAIN_NAME]" at bounding box center [411, 288] width 137 height 23
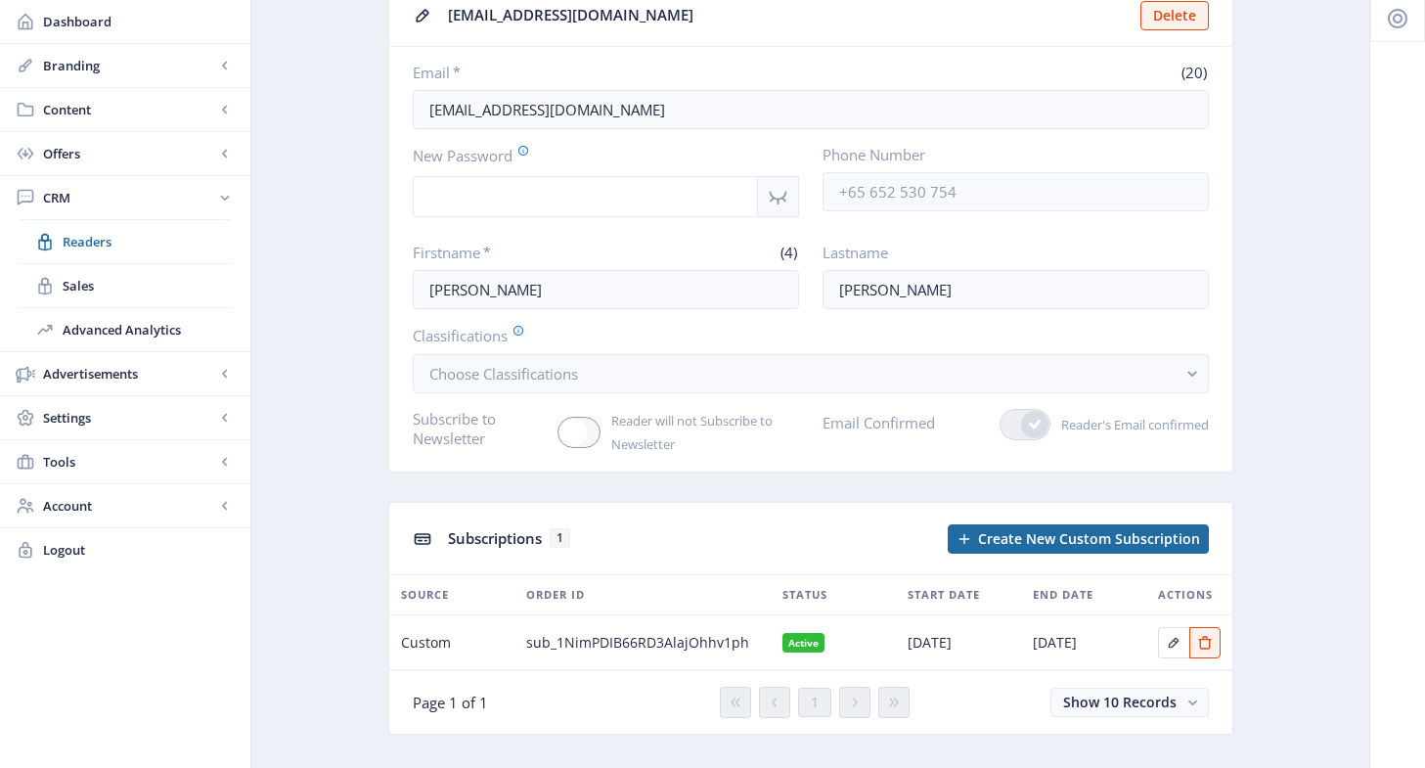
scroll to position [150, 0]
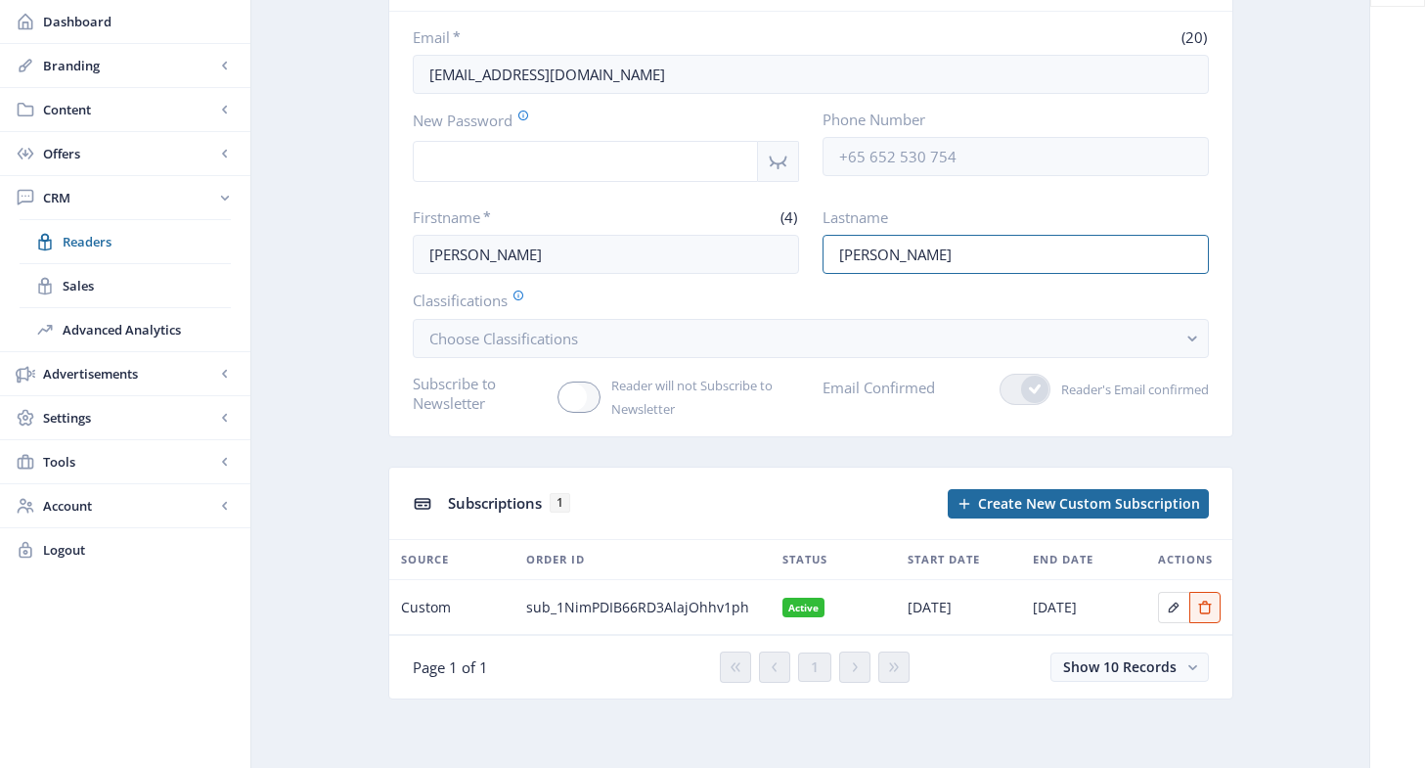
drag, startPoint x: 841, startPoint y: 257, endPoint x: 804, endPoint y: 258, distance: 37.2
click at [804, 258] on div "Firstname * (4) [PERSON_NAME] Lastname [PERSON_NAME]" at bounding box center [811, 240] width 796 height 67
drag, startPoint x: 613, startPoint y: 68, endPoint x: 388, endPoint y: 55, distance: 225.4
click at [389, 55] on nb-card-body "Email * (20) [EMAIL_ADDRESS][DOMAIN_NAME] New Password Phone Number Firstname *…" at bounding box center [810, 224] width 843 height 424
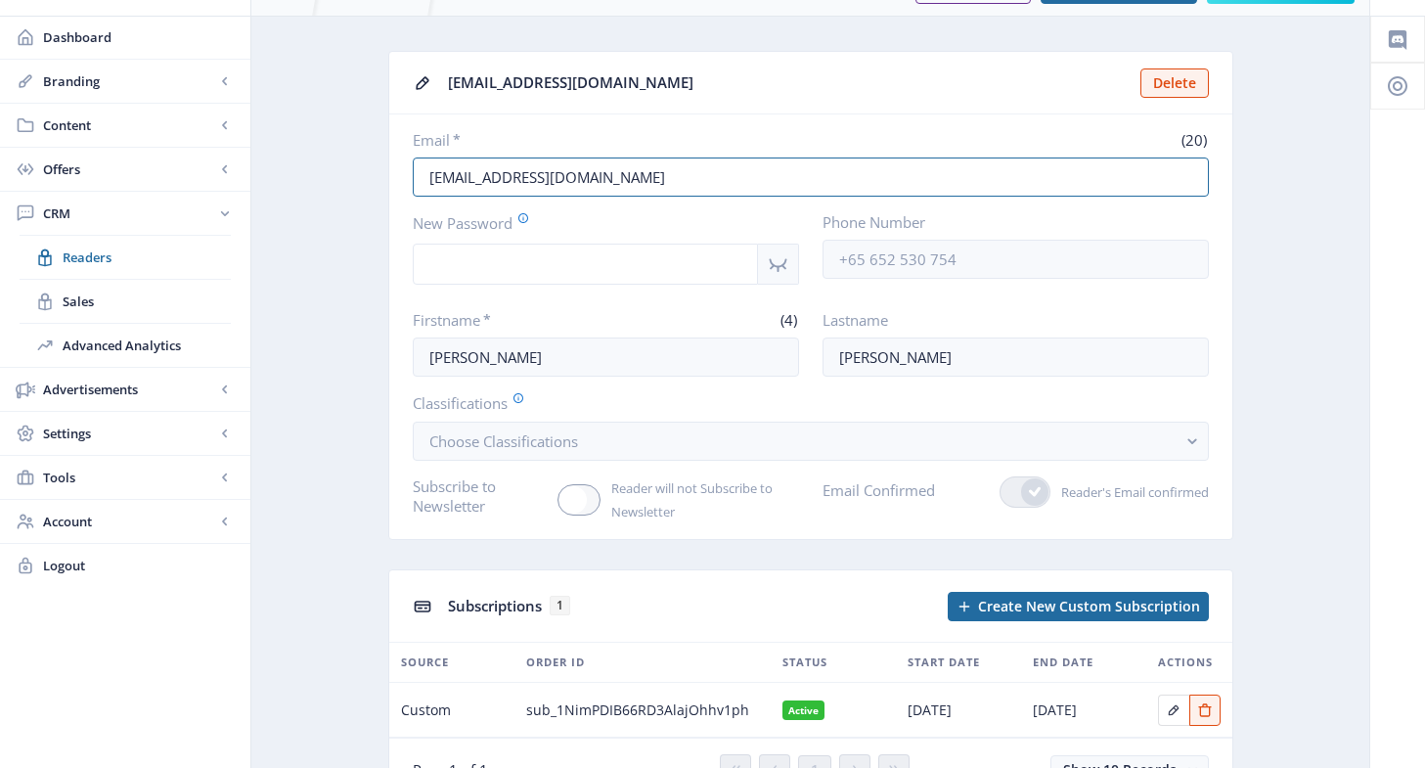
scroll to position [0, 0]
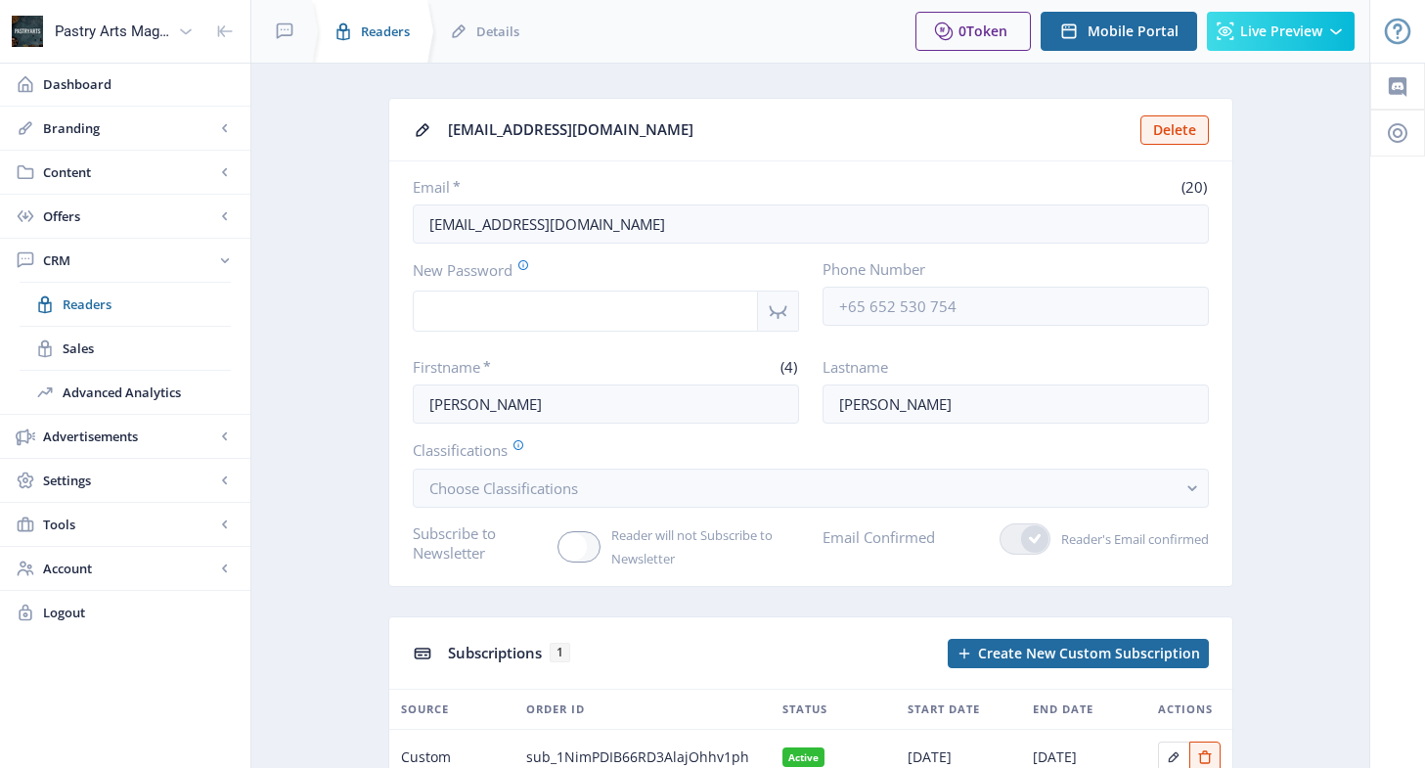
click at [382, 33] on span "Readers" at bounding box center [385, 32] width 49 height 20
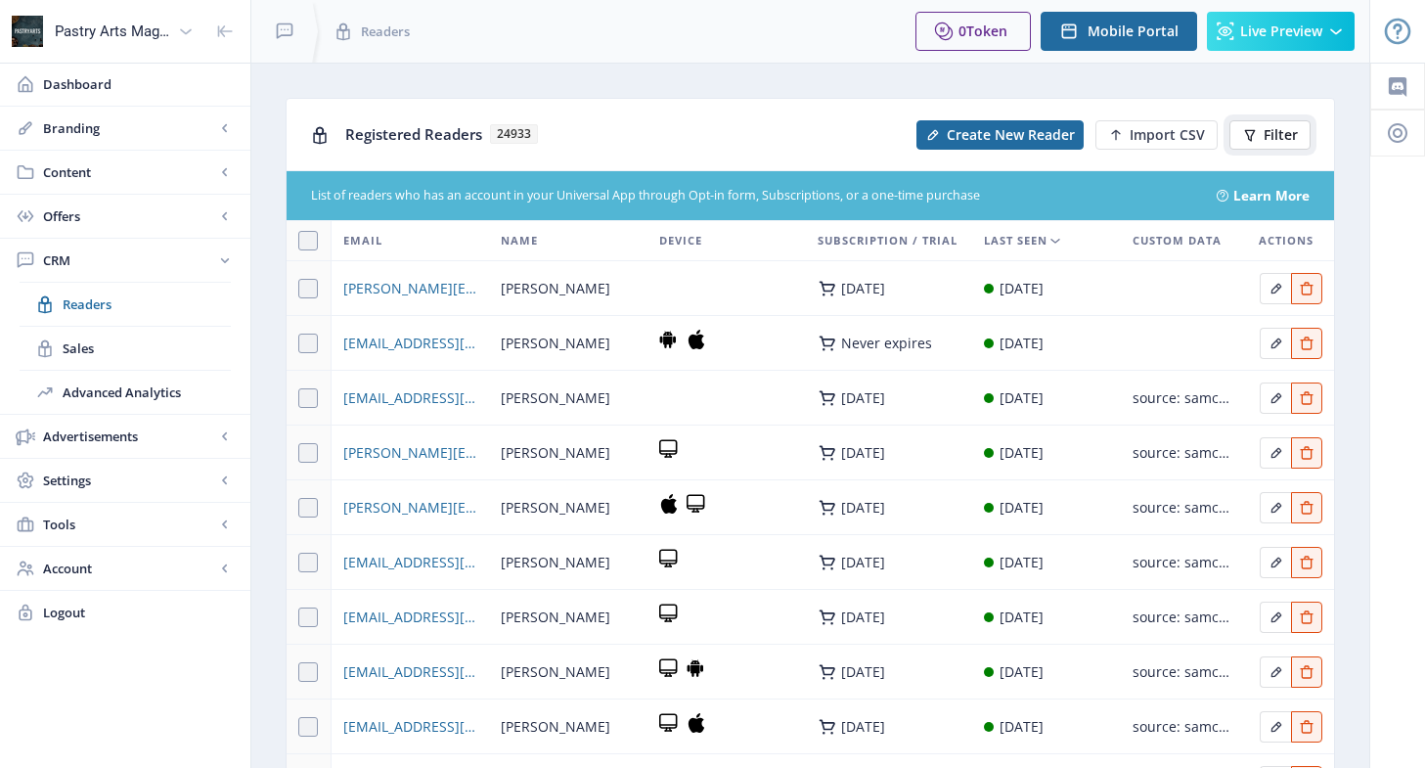
click at [1275, 129] on span "Filter" at bounding box center [1281, 135] width 34 height 16
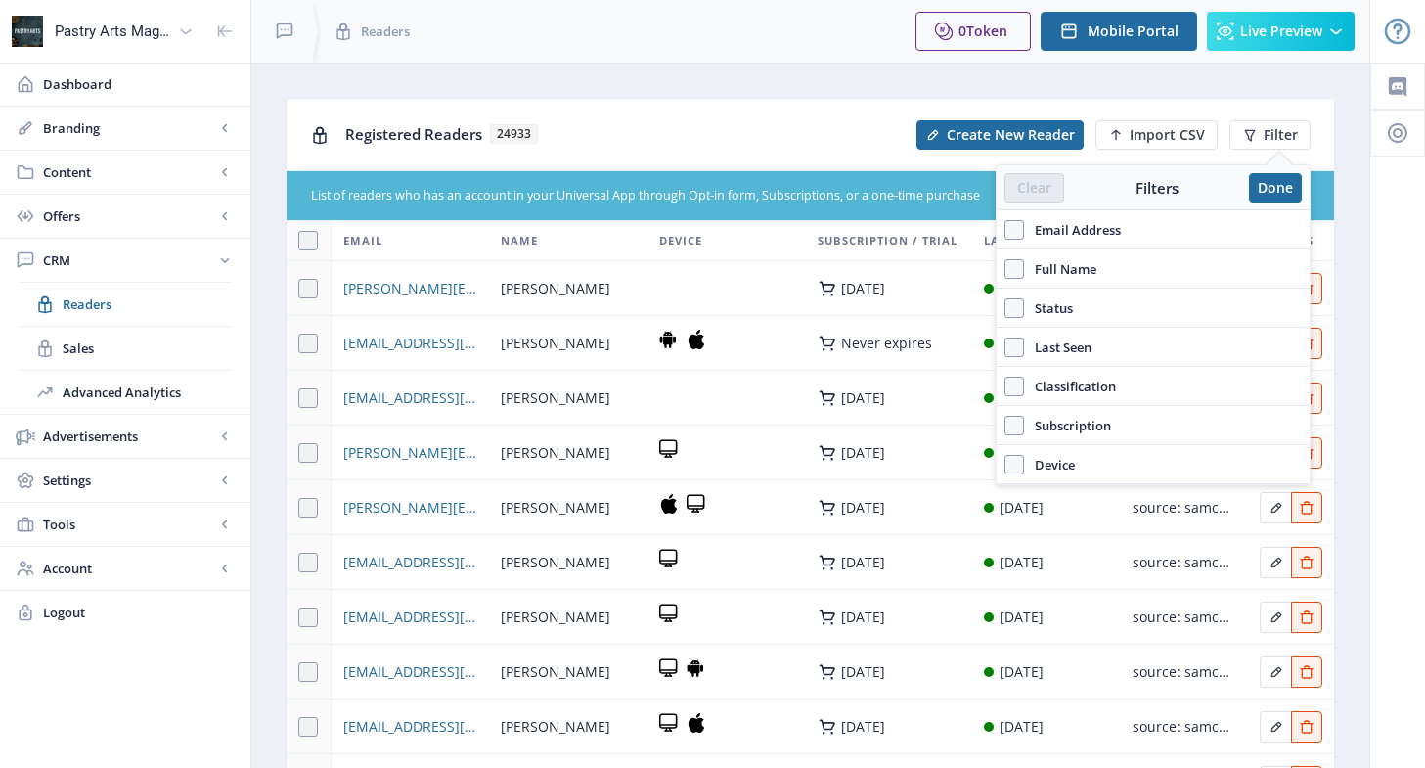
click at [1074, 227] on span "Email Address" at bounding box center [1072, 229] width 97 height 23
click at [1005, 229] on input "Email Address" at bounding box center [1004, 229] width 1 height 1
checkbox input "true"
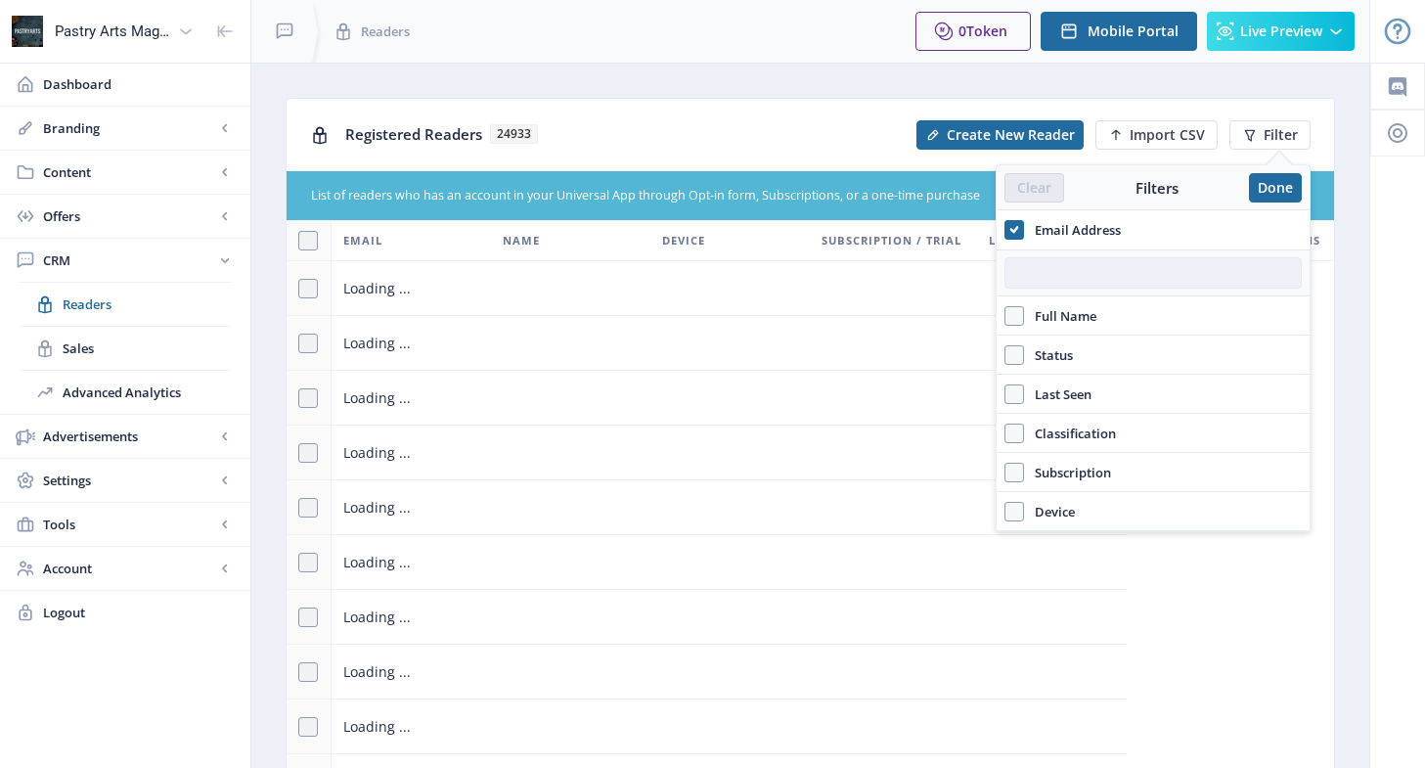
click at [1079, 272] on input "text" at bounding box center [1152, 272] width 297 height 31
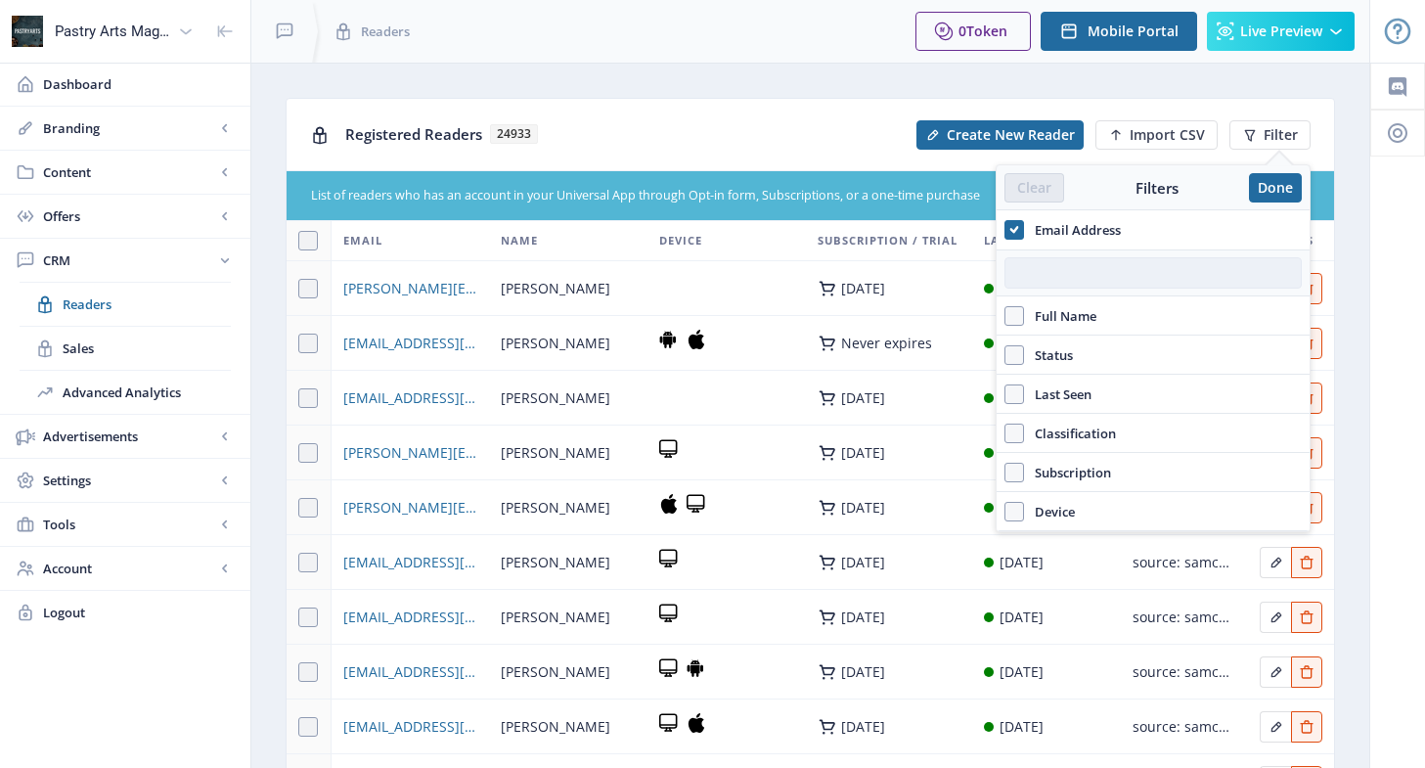
paste input "[EMAIL_ADDRESS][DOMAIN_NAME]"
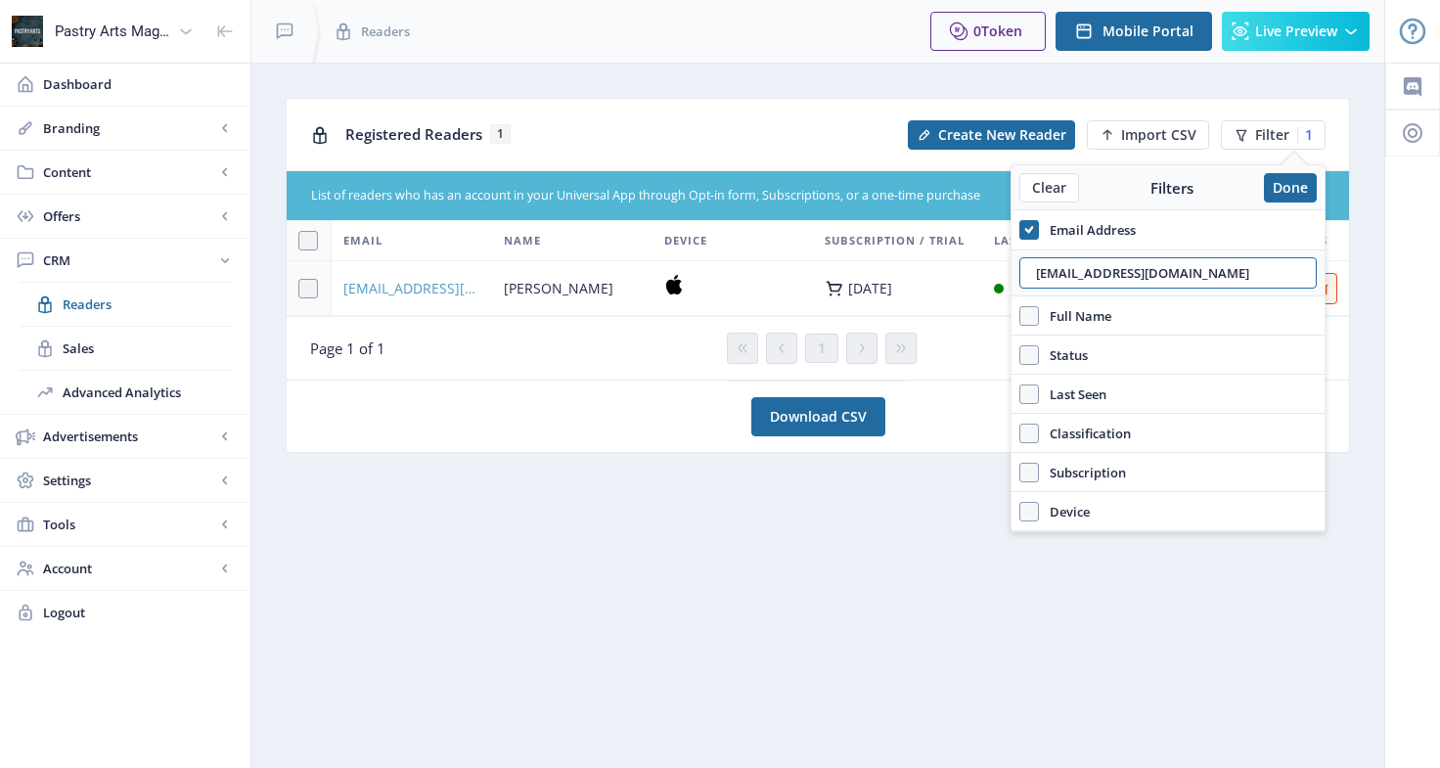
type input "[EMAIL_ADDRESS][DOMAIN_NAME]"
click at [446, 289] on span "[EMAIL_ADDRESS][DOMAIN_NAME]" at bounding box center [411, 288] width 137 height 23
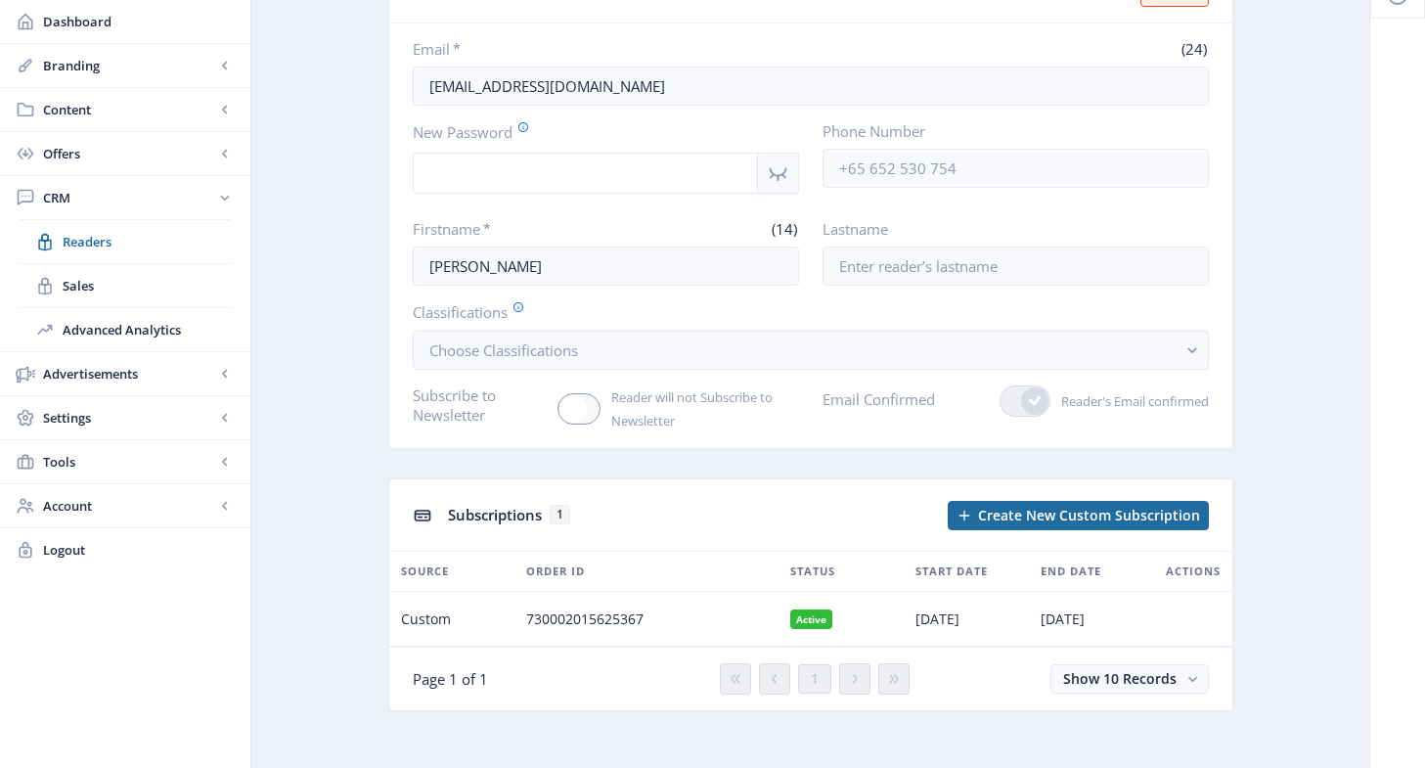
scroll to position [150, 0]
